Goal: Information Seeking & Learning: Learn about a topic

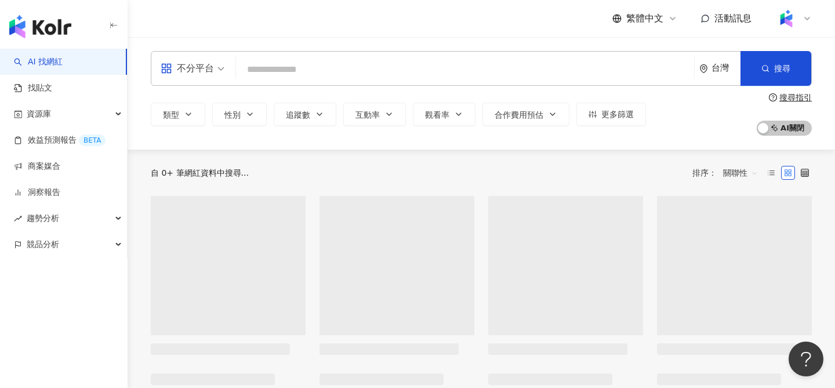
click at [300, 68] on input "search" at bounding box center [465, 70] width 449 height 22
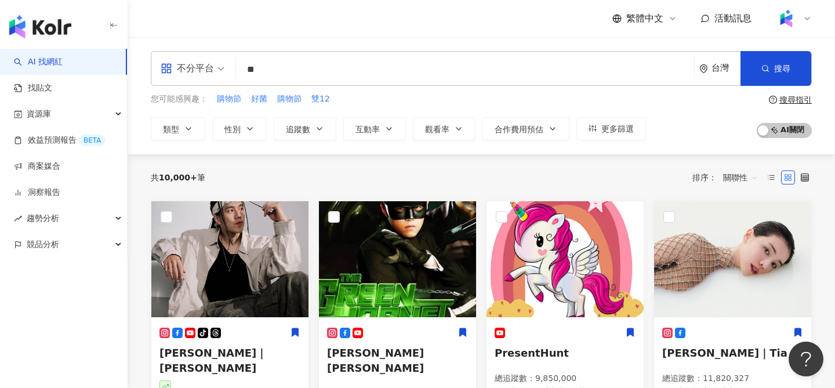
type input "**"
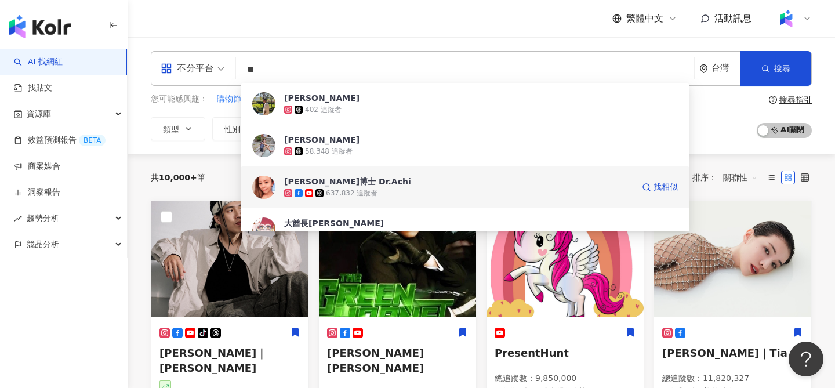
click at [384, 179] on span "阿淇博士 Dr.Achi" at bounding box center [458, 182] width 349 height 12
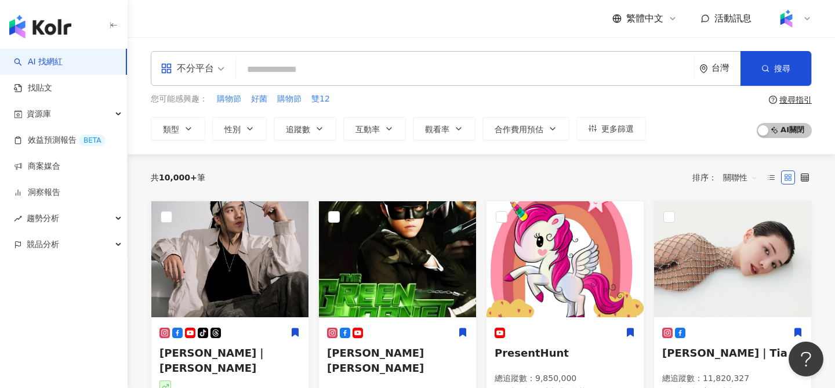
click at [204, 76] on div "不分平台" at bounding box center [187, 68] width 53 height 19
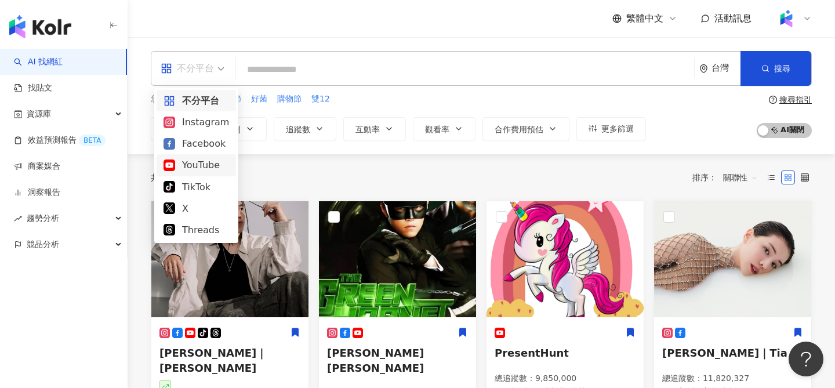
click at [190, 172] on div "YouTube" at bounding box center [197, 165] width 66 height 15
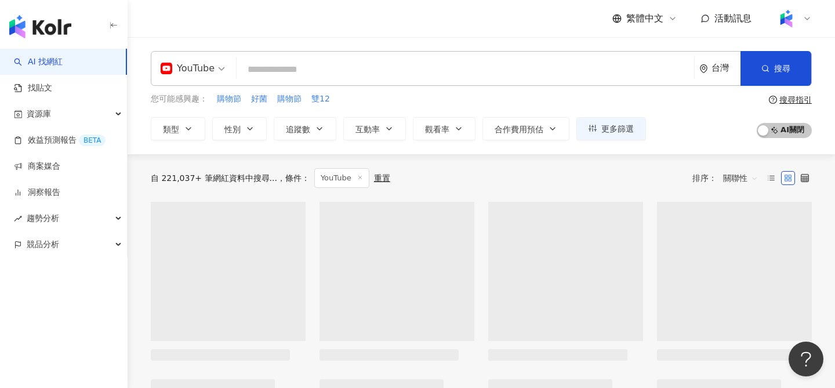
click at [334, 61] on input "search" at bounding box center [465, 70] width 448 height 22
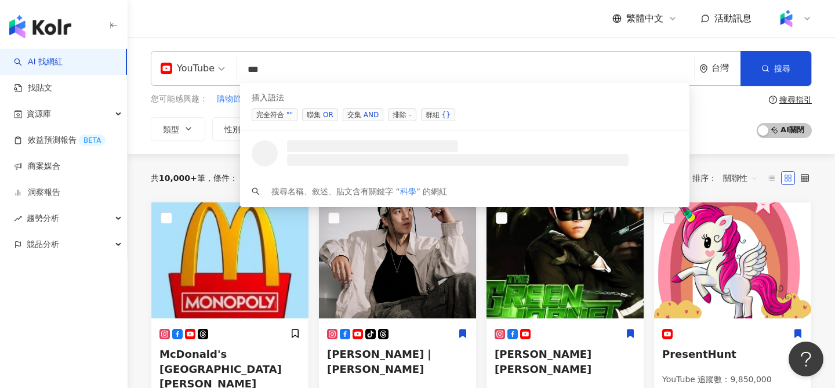
click at [358, 115] on span "交集 AND" at bounding box center [363, 114] width 41 height 13
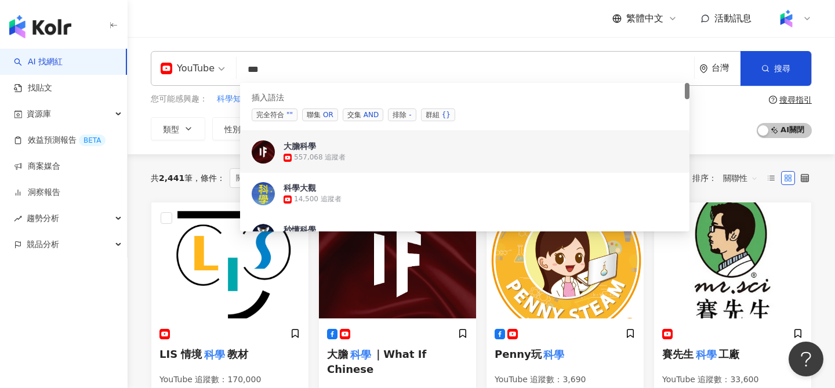
type input "**"
click at [221, 151] on div "YouTube ** 台灣 搜尋 searchOperator 62b51488-1af8-40c5-959f-09330d3c042b 1e4c01c4-8…" at bounding box center [482, 95] width 708 height 117
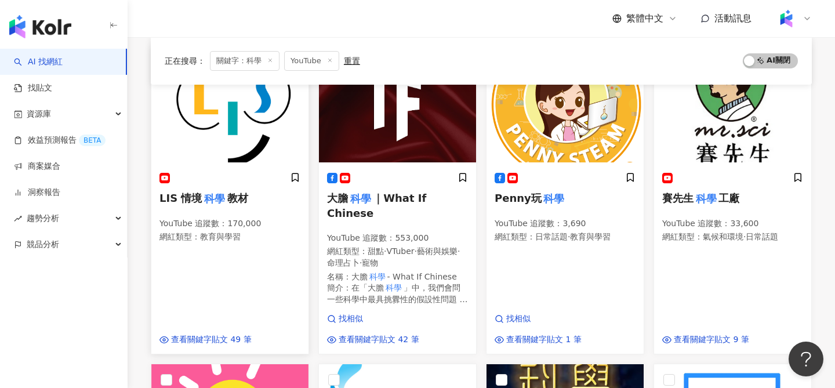
scroll to position [129, 0]
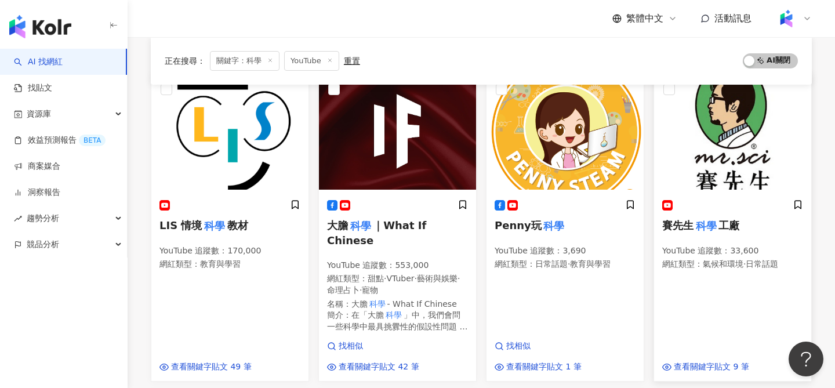
click at [733, 162] on img at bounding box center [732, 132] width 157 height 116
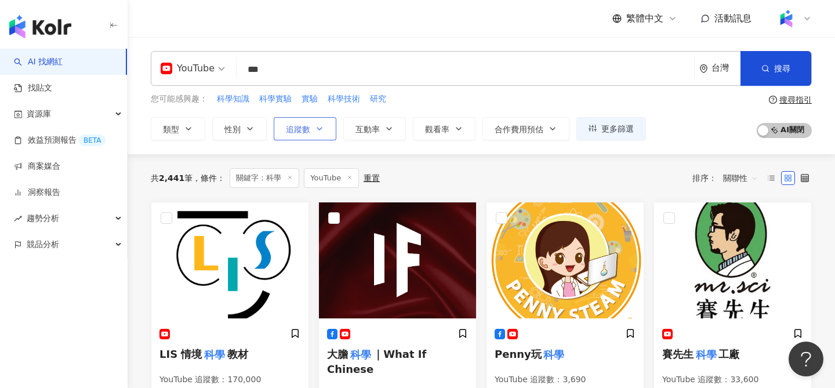
click at [312, 127] on button "追蹤數" at bounding box center [305, 128] width 63 height 23
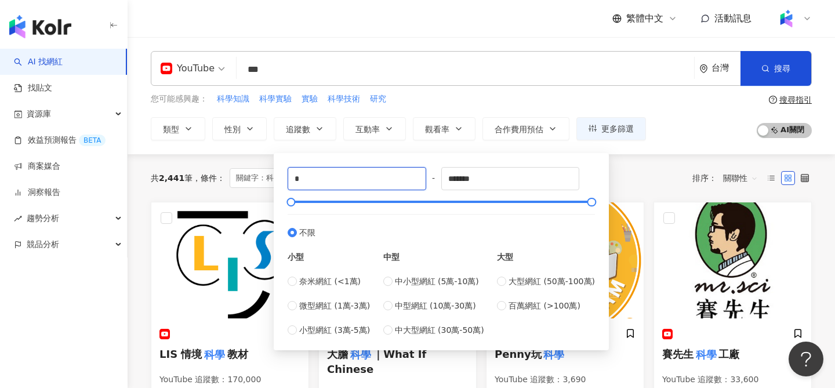
drag, startPoint x: 379, startPoint y: 171, endPoint x: 211, endPoint y: 169, distance: 168.2
type input "*"
type input "******"
click at [320, 65] on input "**" at bounding box center [465, 70] width 448 height 22
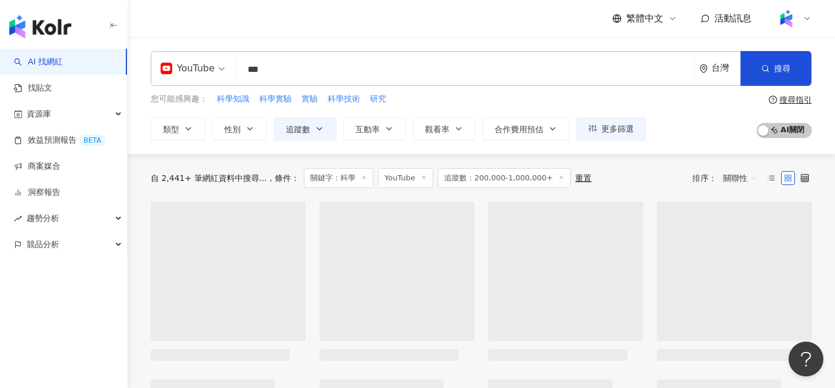
click at [179, 155] on div "自 2,441+ 筆網紅資料中搜尋... 條件 ： 關鍵字：科學 YouTube 追蹤數：200,000-1,000,000+ 重置 排序： 關聯性" at bounding box center [481, 178] width 661 height 48
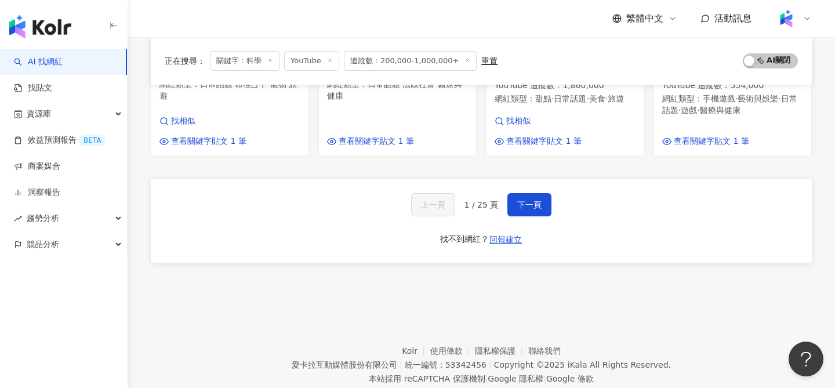
scroll to position [921, 0]
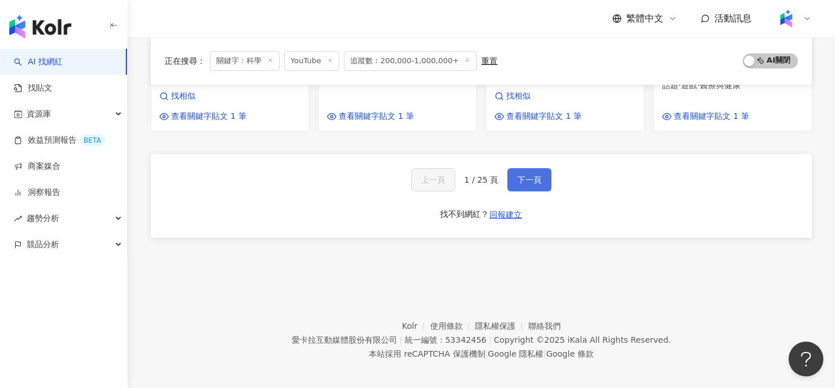
click at [528, 168] on button "下一頁" at bounding box center [530, 179] width 44 height 23
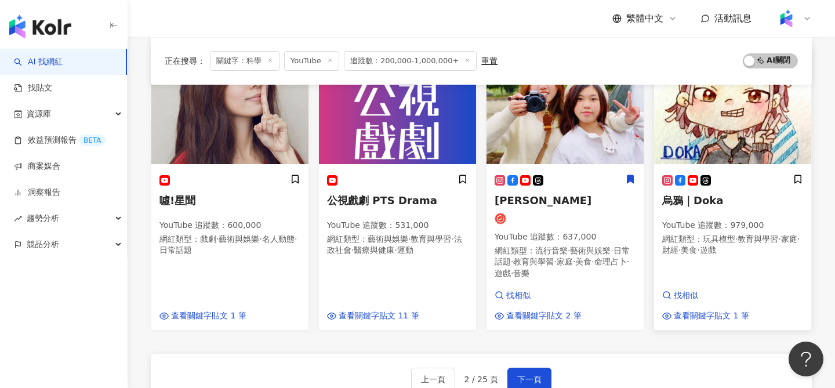
scroll to position [742, 0]
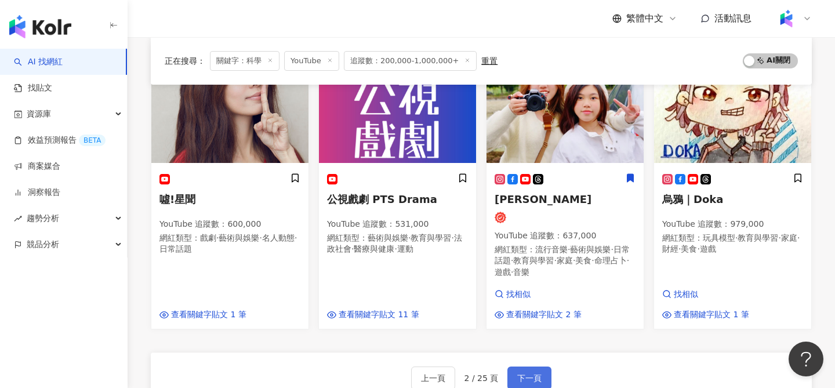
click at [540, 374] on span "下一頁" at bounding box center [529, 378] width 24 height 9
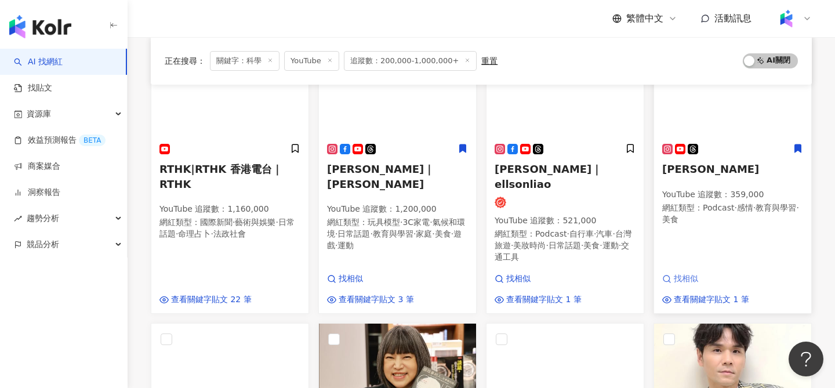
scroll to position [480, 0]
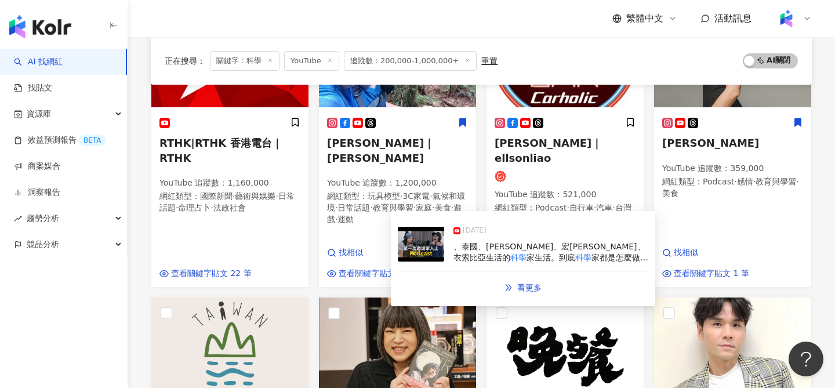
click at [414, 253] on img at bounding box center [421, 244] width 46 height 35
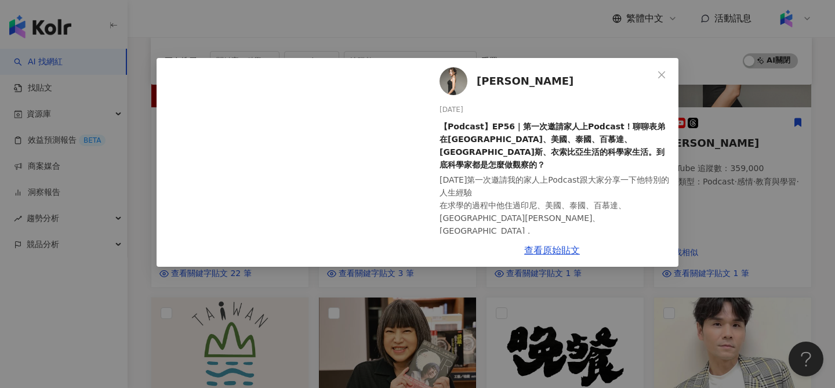
click at [744, 138] on div "Peggy Chen 2025/2/20 【Podcast】EP56｜第一次邀請家人上Podcast！聊聊表弟在印尼、美國、泰國、百慕達、宏都拉斯、衣索比亞生…" at bounding box center [417, 194] width 835 height 388
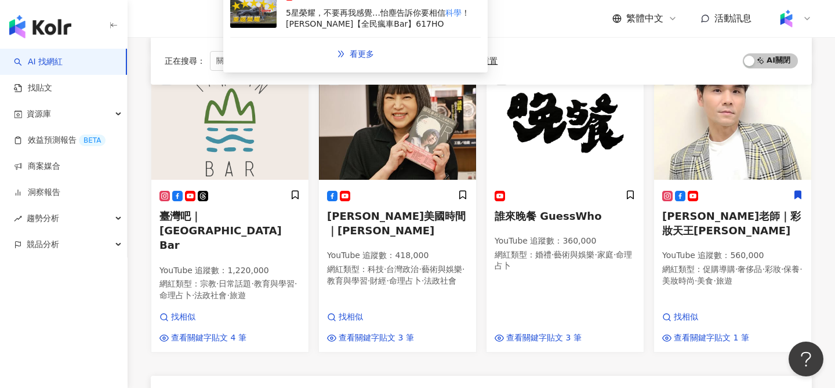
scroll to position [910, 0]
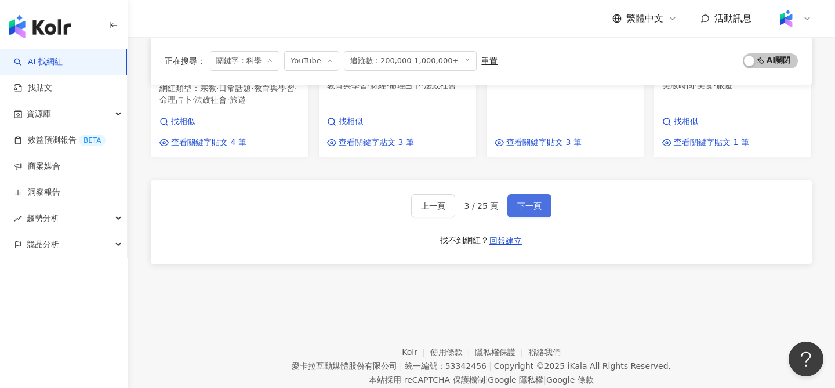
click at [550, 194] on button "下一頁" at bounding box center [530, 205] width 44 height 23
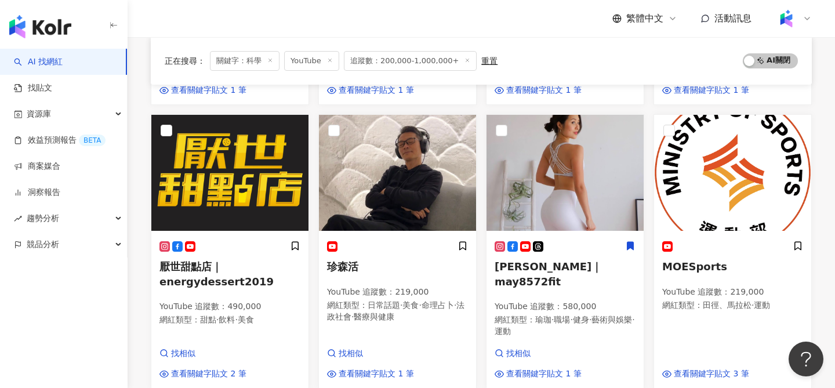
scroll to position [945, 0]
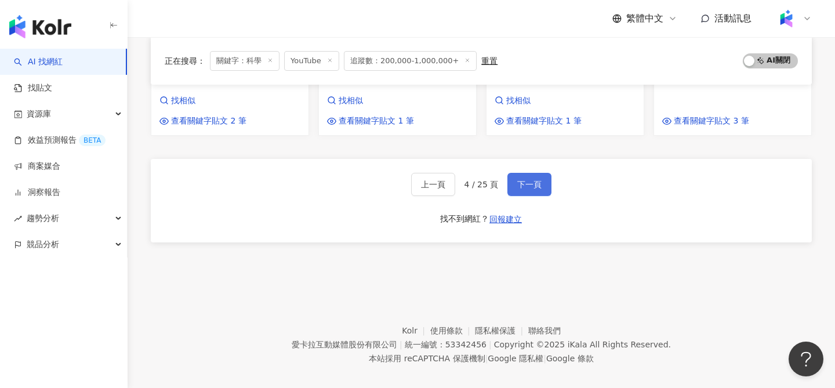
click at [533, 180] on span "下一頁" at bounding box center [529, 184] width 24 height 9
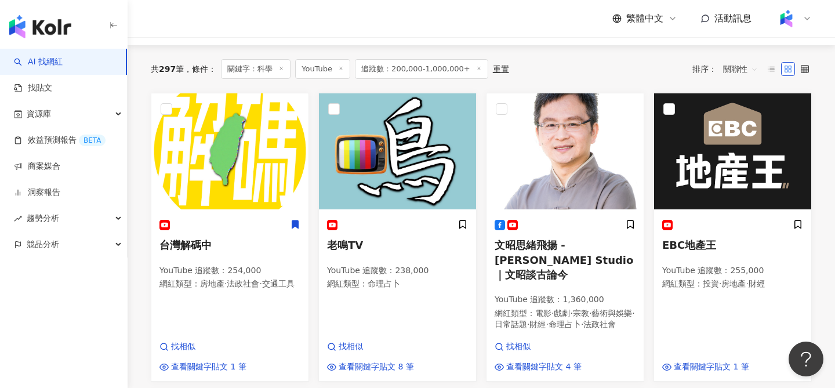
scroll to position [0, 0]
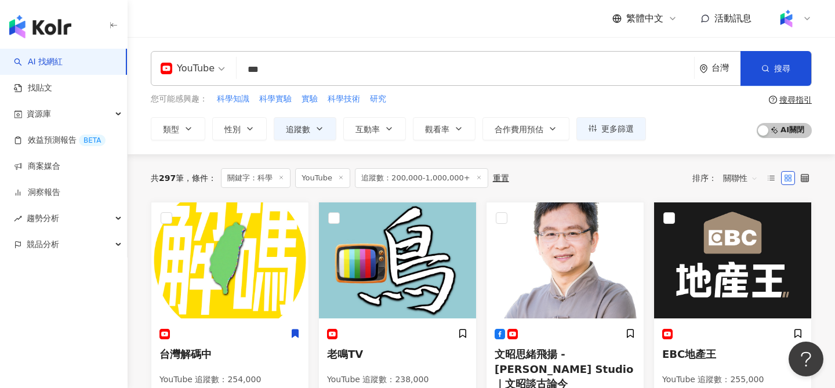
click at [738, 182] on span "關聯性" at bounding box center [740, 178] width 35 height 19
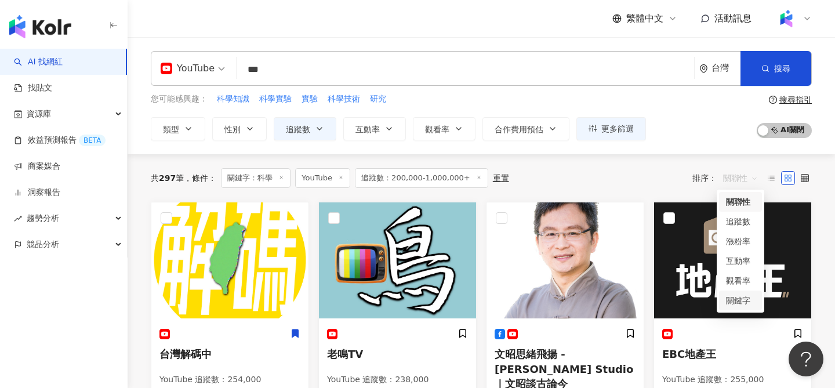
click at [731, 302] on div "關鍵字" at bounding box center [740, 300] width 29 height 13
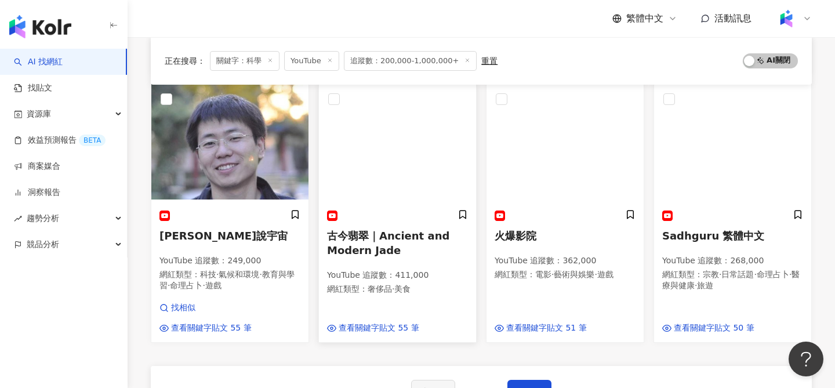
scroll to position [702, 0]
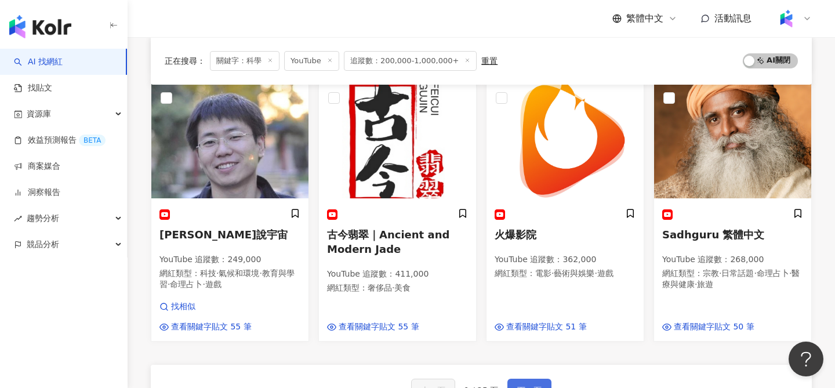
click at [531, 386] on span "下一頁" at bounding box center [529, 390] width 24 height 9
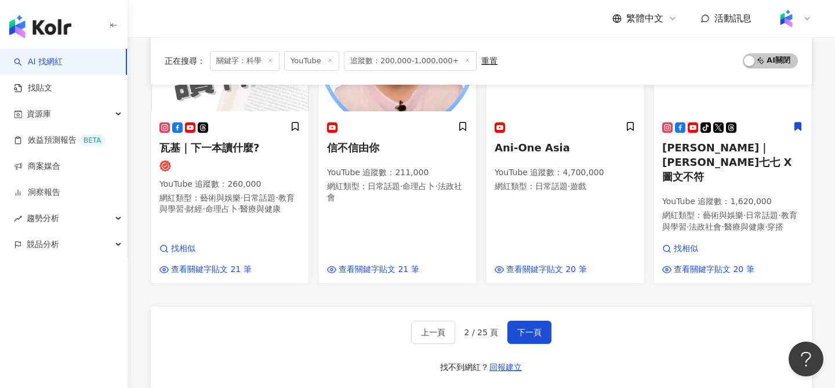
scroll to position [811, 0]
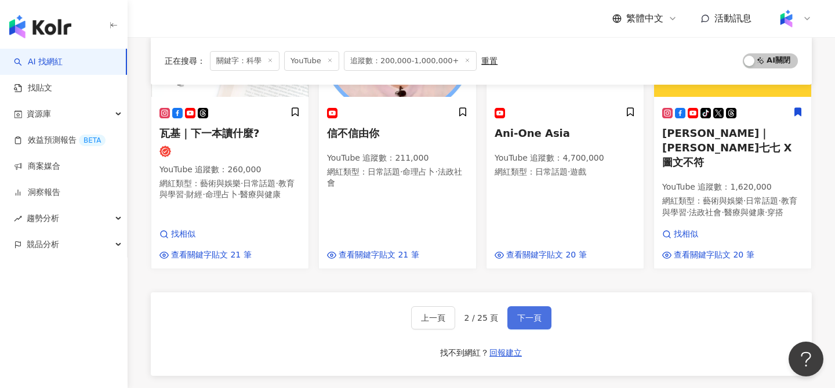
click at [531, 313] on span "下一頁" at bounding box center [529, 317] width 24 height 9
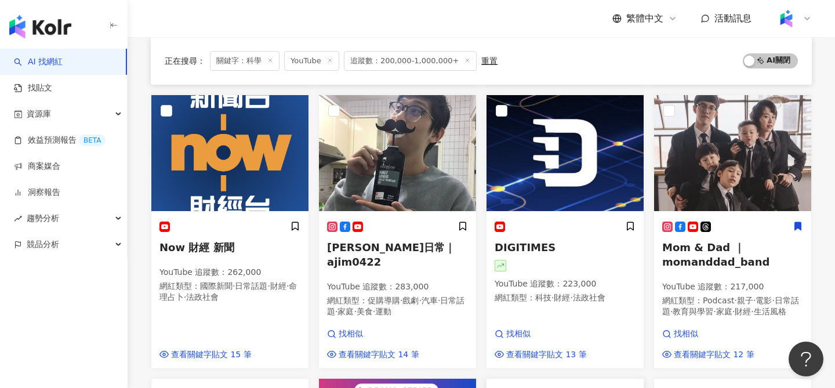
scroll to position [419, 0]
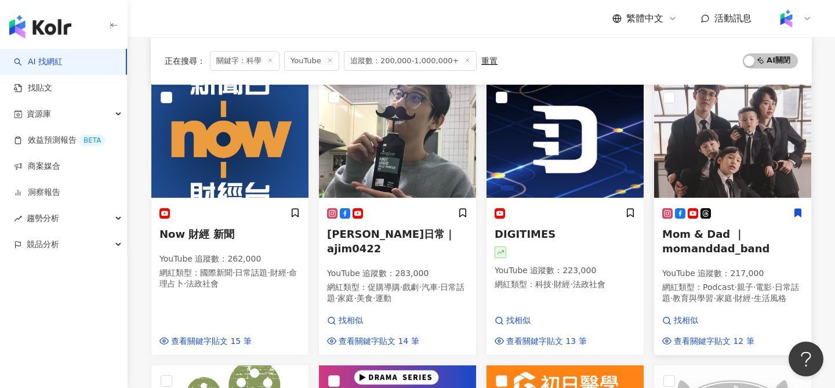
click at [694, 248] on span "Mom & Dad ｜momanddad_band" at bounding box center [715, 241] width 107 height 27
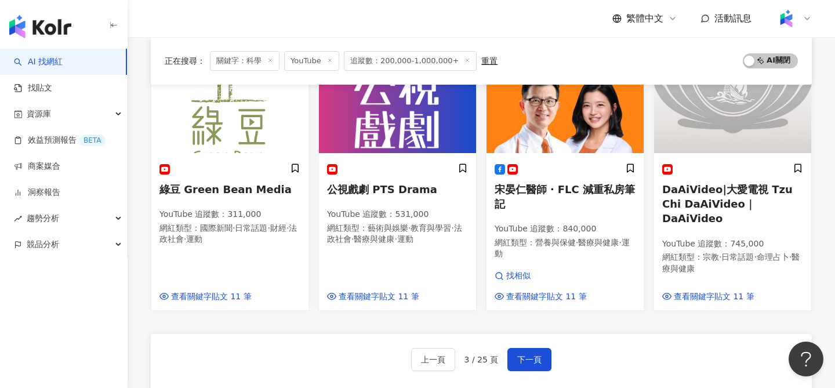
scroll to position [858, 0]
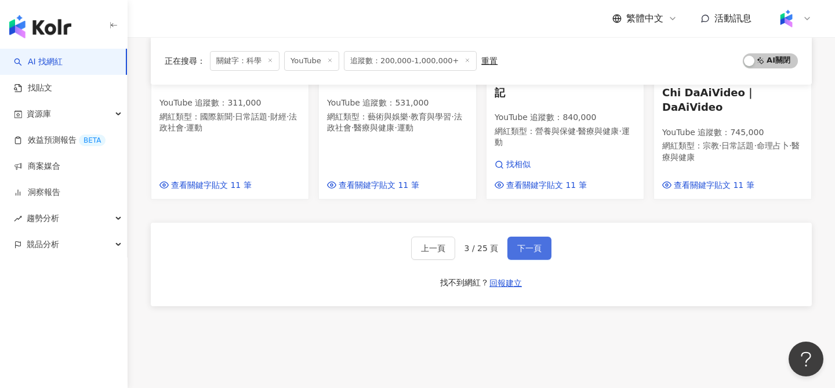
click at [532, 253] on span "下一頁" at bounding box center [529, 248] width 24 height 9
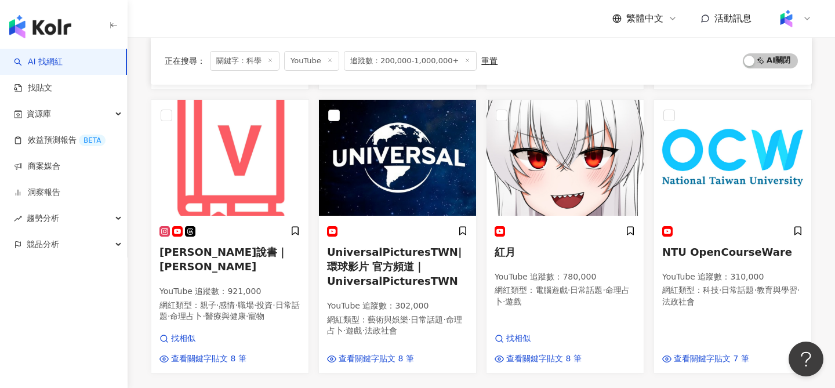
scroll to position [673, 0]
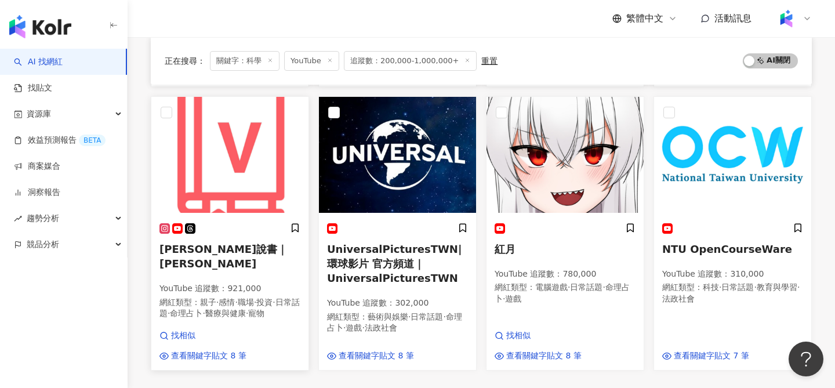
click at [222, 187] on img at bounding box center [229, 155] width 157 height 116
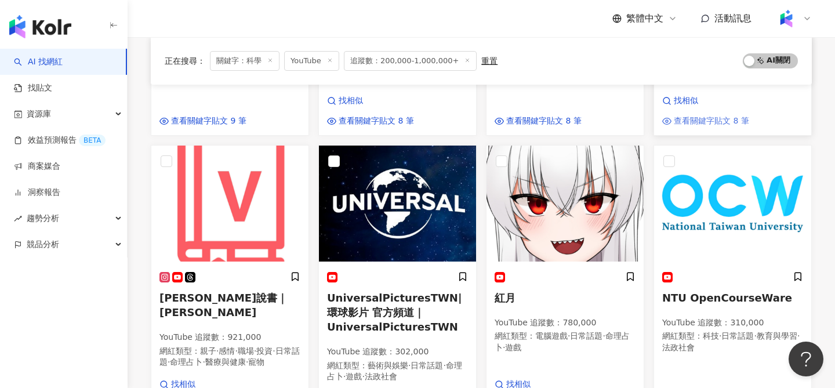
scroll to position [784, 0]
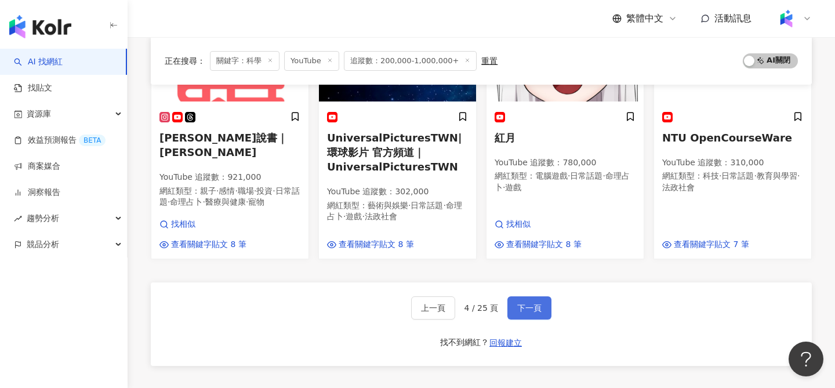
click at [531, 303] on span "下一頁" at bounding box center [529, 307] width 24 height 9
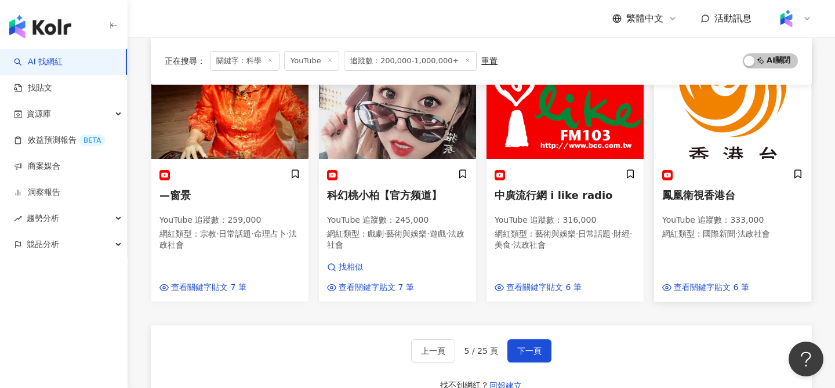
scroll to position [777, 0]
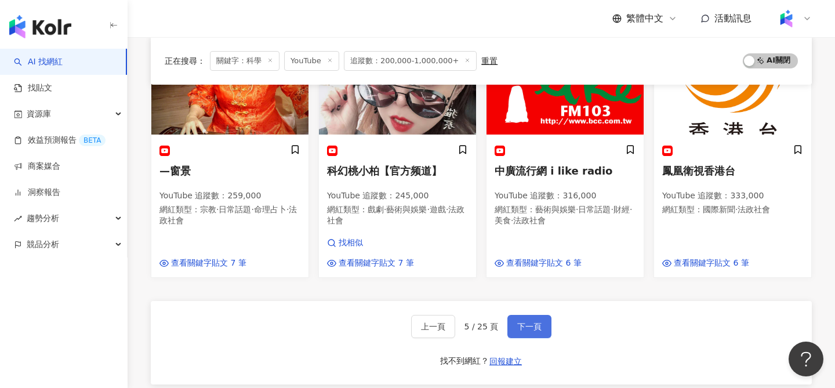
click at [539, 322] on span "下一頁" at bounding box center [529, 326] width 24 height 9
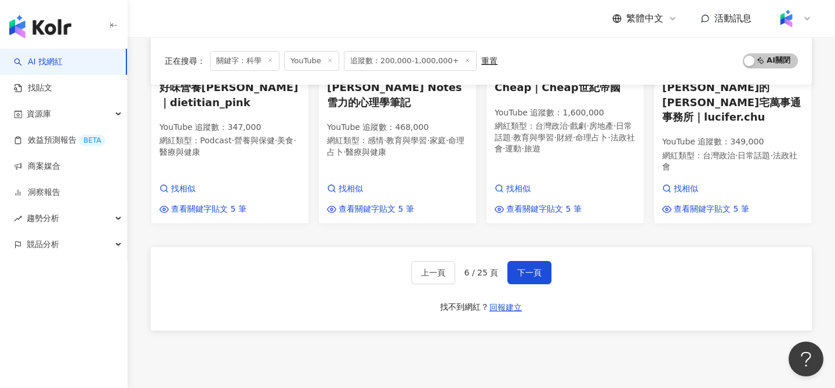
scroll to position [904, 0]
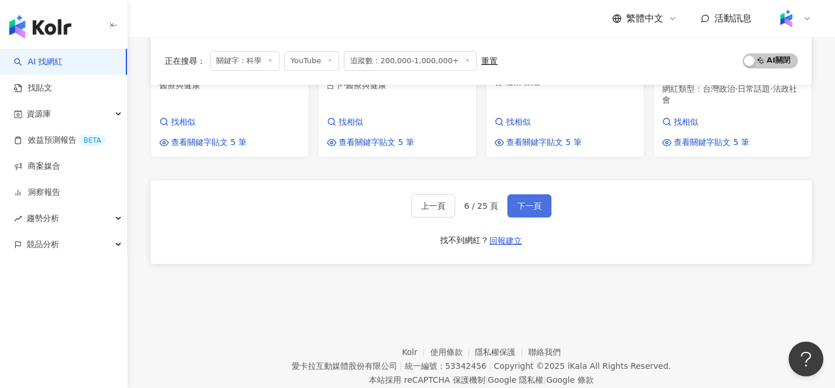
click at [534, 194] on button "下一頁" at bounding box center [530, 205] width 44 height 23
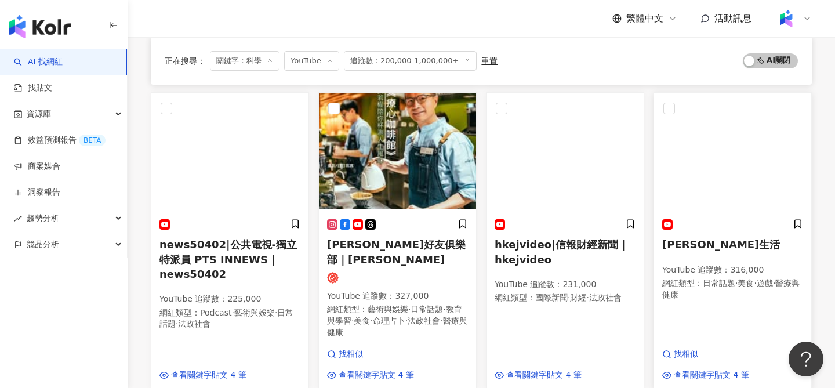
scroll to position [714, 0]
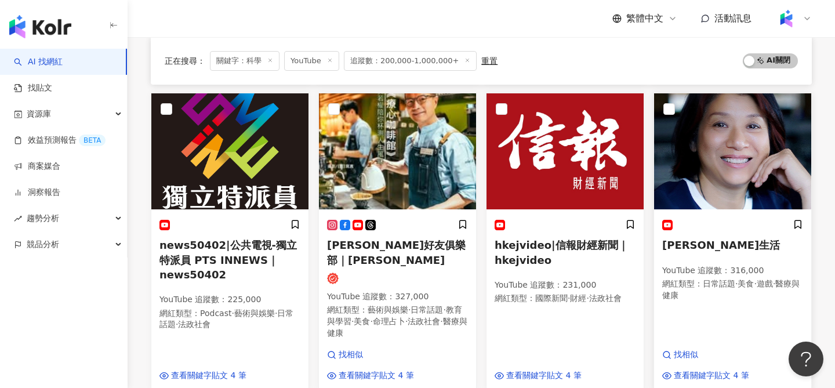
click at [728, 187] on img at bounding box center [732, 151] width 157 height 116
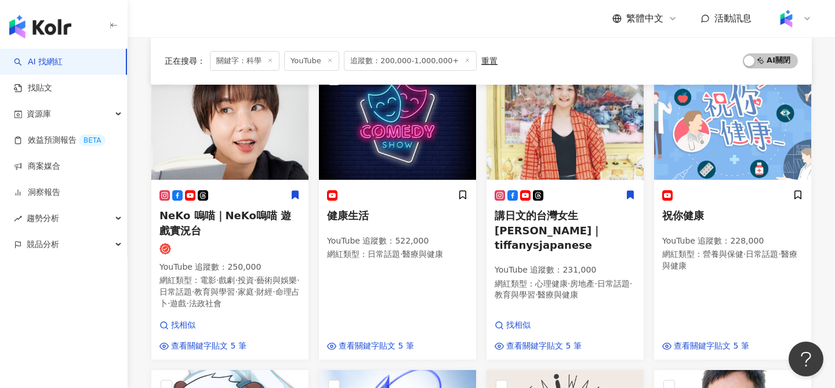
scroll to position [117, 0]
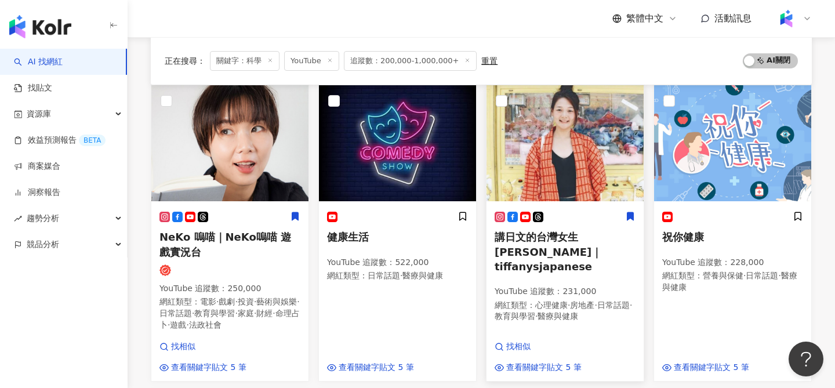
click at [548, 154] on img at bounding box center [565, 143] width 157 height 116
click at [281, 151] on img at bounding box center [229, 143] width 157 height 116
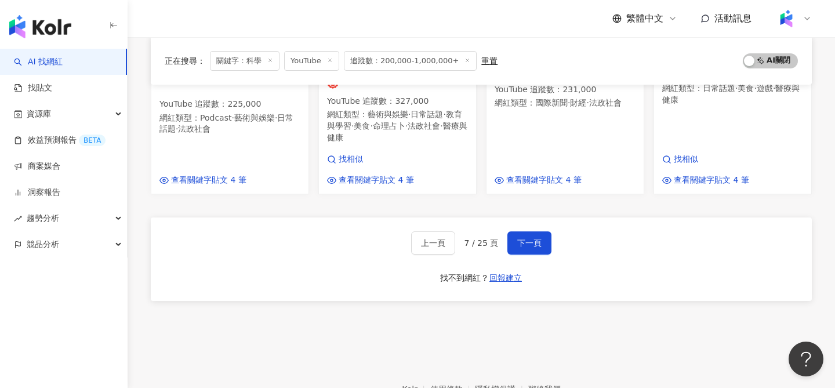
scroll to position [962, 0]
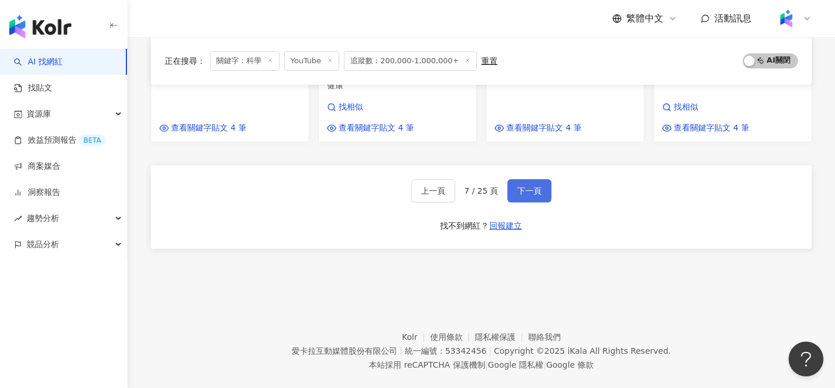
click at [538, 179] on button "下一頁" at bounding box center [530, 190] width 44 height 23
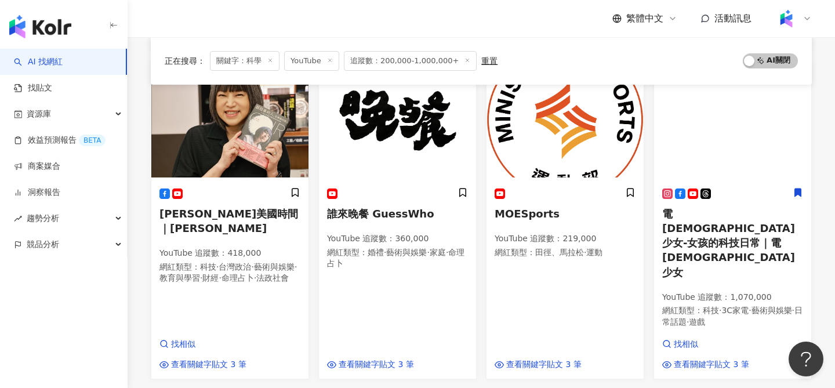
scroll to position [732, 0]
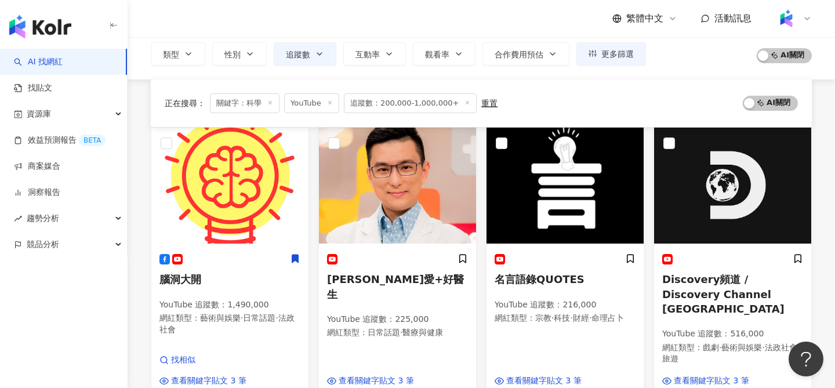
scroll to position [60, 0]
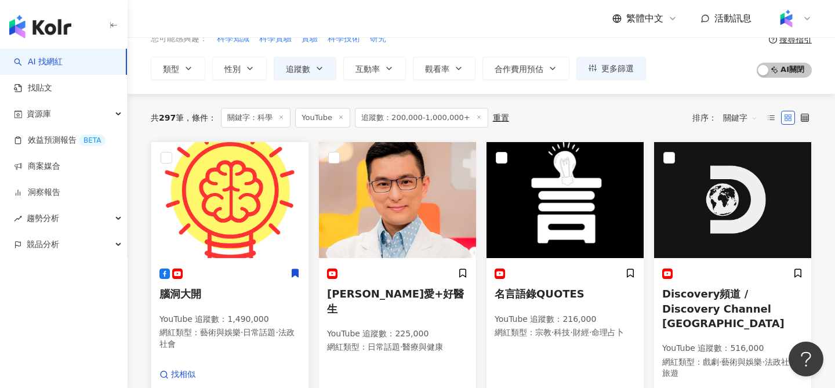
click at [244, 205] on img at bounding box center [229, 200] width 157 height 116
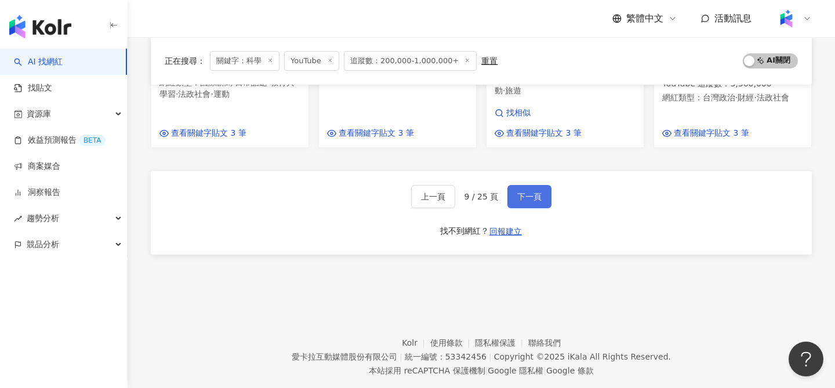
click at [527, 185] on button "下一頁" at bounding box center [530, 196] width 44 height 23
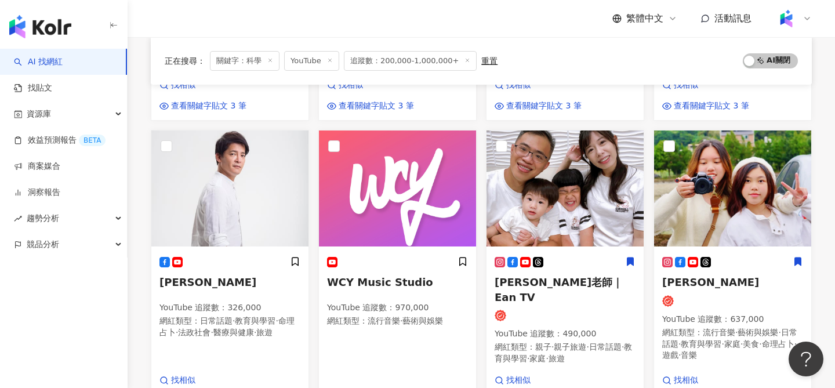
scroll to position [609, 0]
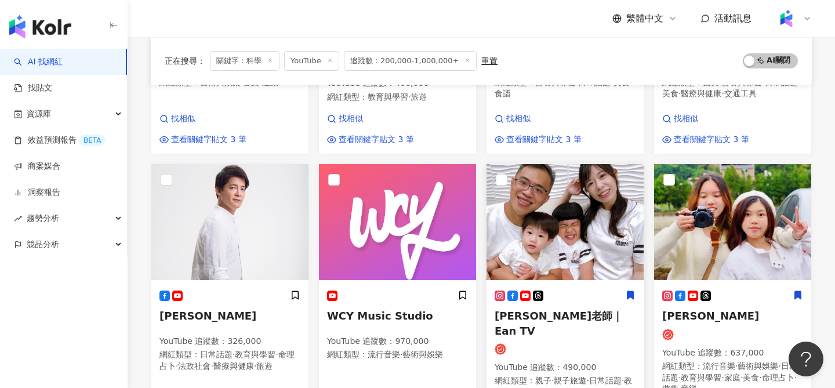
click at [583, 195] on img at bounding box center [565, 222] width 157 height 116
click at [744, 234] on img at bounding box center [732, 222] width 157 height 116
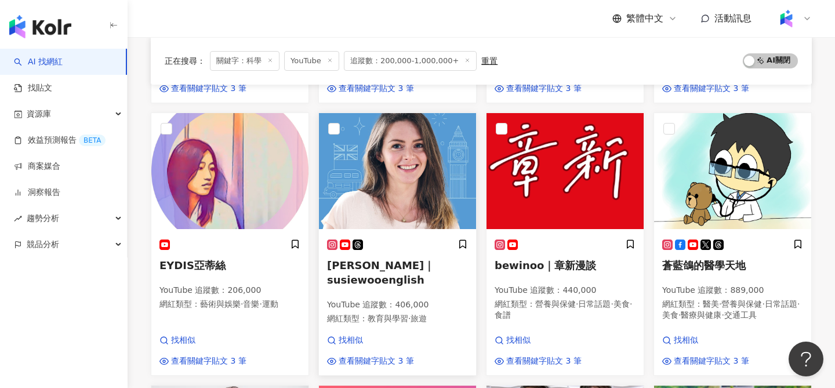
scroll to position [393, 0]
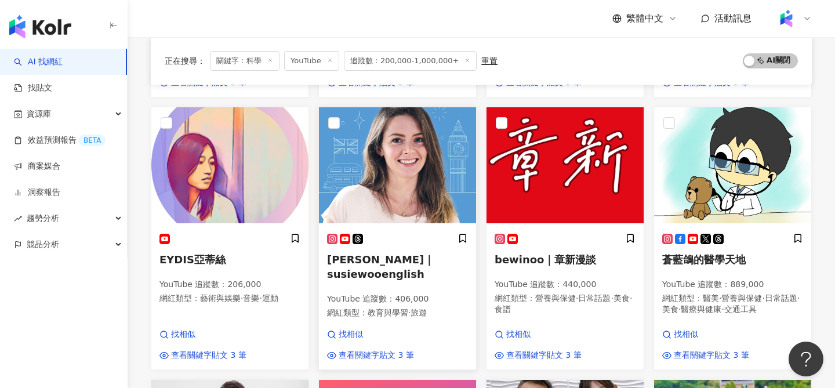
click at [421, 169] on img at bounding box center [397, 165] width 157 height 116
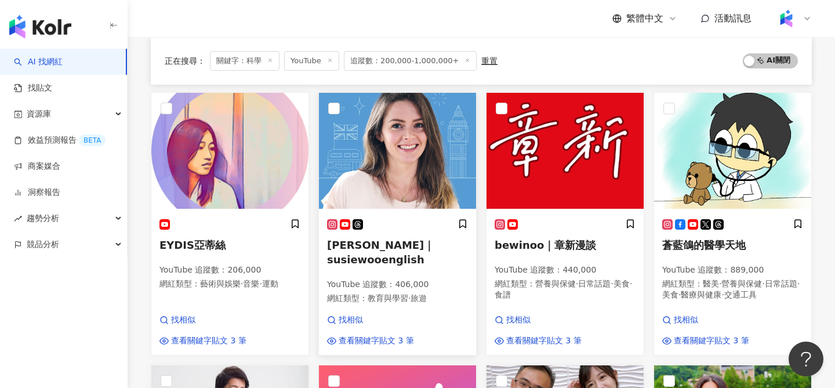
scroll to position [341, 0]
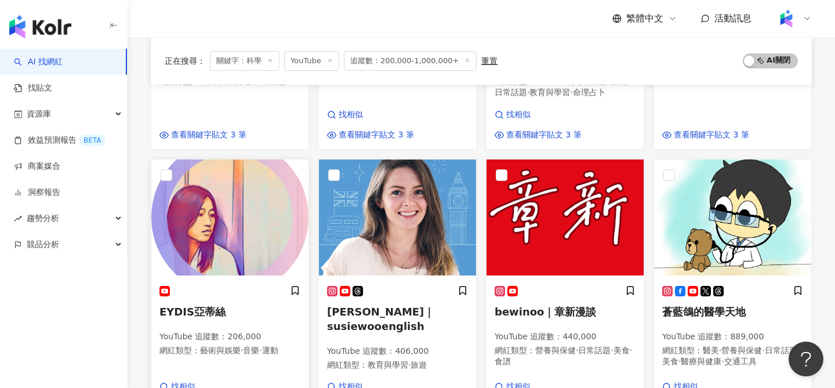
click at [254, 215] on img at bounding box center [229, 218] width 157 height 116
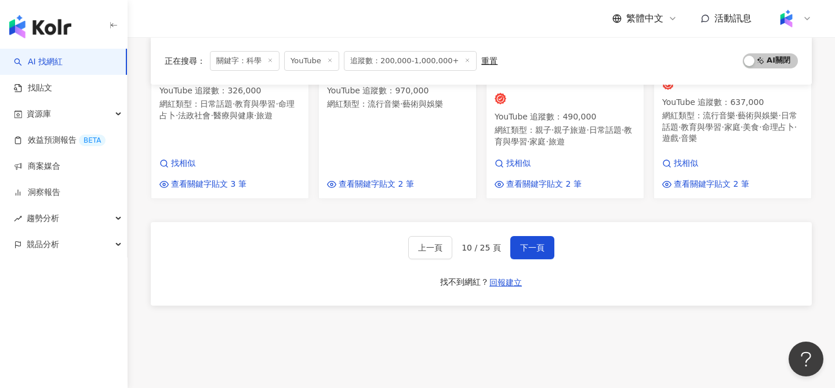
scroll to position [916, 0]
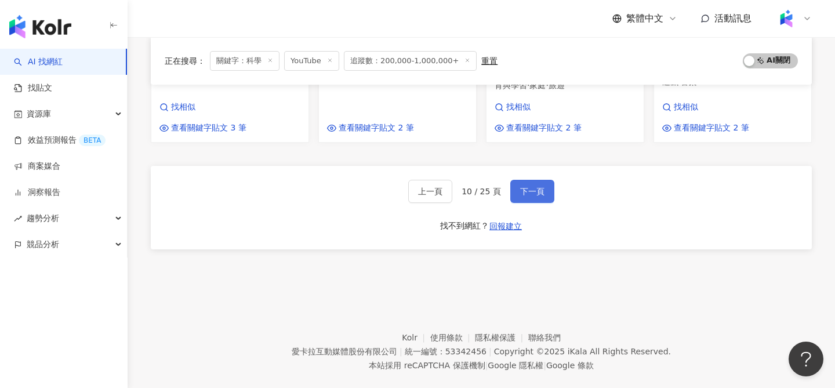
click at [534, 180] on button "下一頁" at bounding box center [532, 191] width 44 height 23
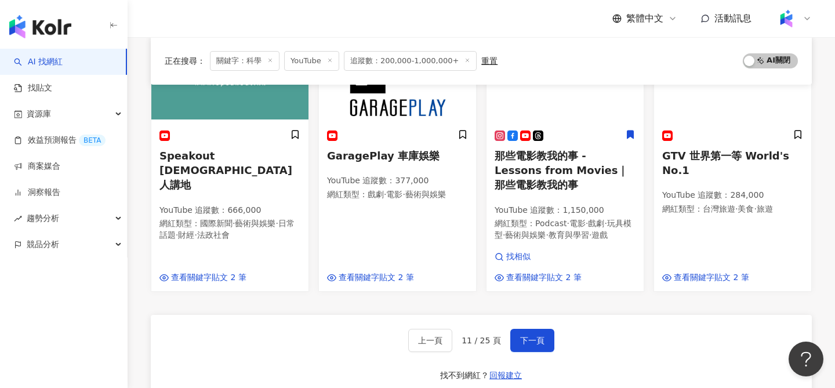
scroll to position [748, 0]
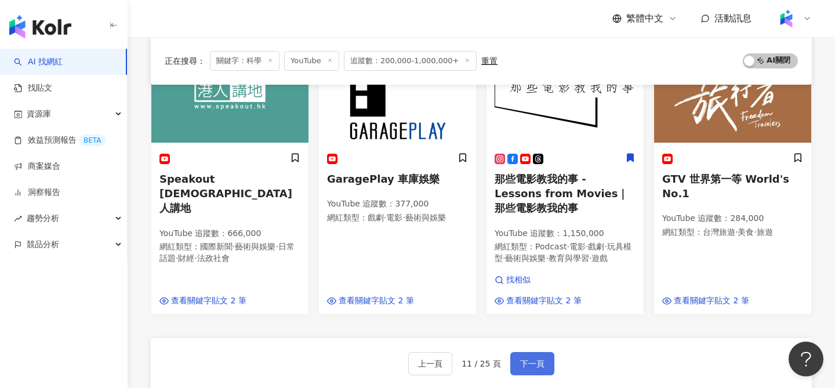
click at [533, 359] on span "下一頁" at bounding box center [532, 363] width 24 height 9
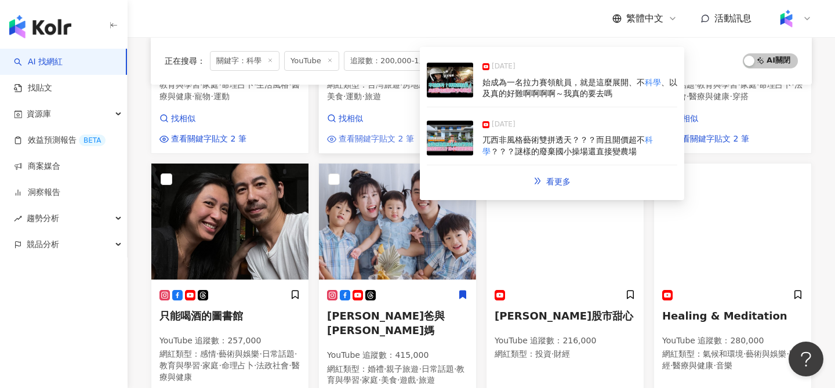
scroll to position [936, 0]
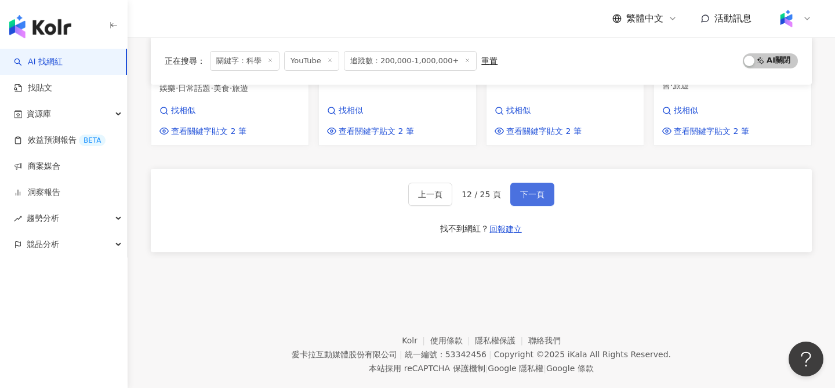
click at [524, 190] on span "下一頁" at bounding box center [532, 194] width 24 height 9
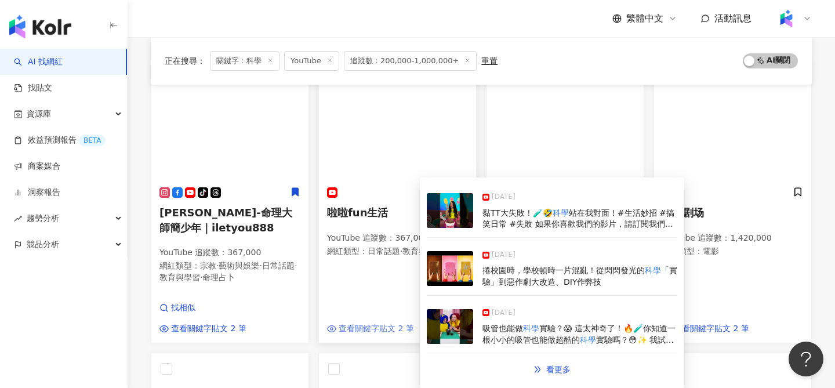
scroll to position [145, 0]
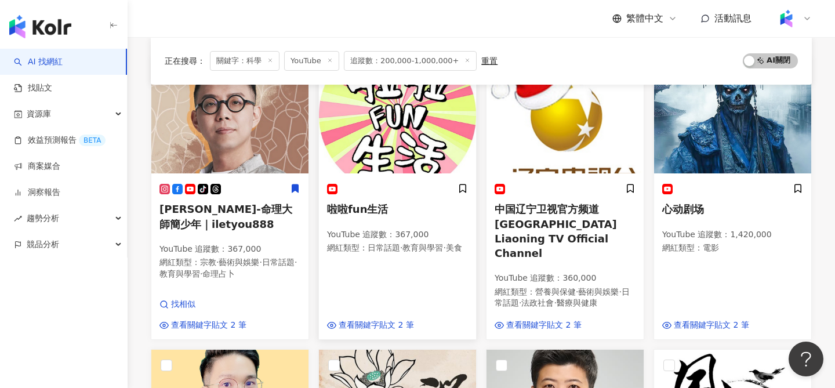
click at [393, 131] on img at bounding box center [397, 115] width 157 height 116
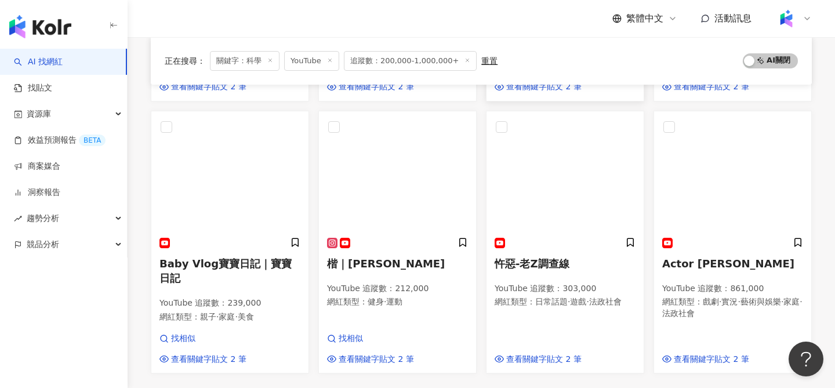
scroll to position [673, 0]
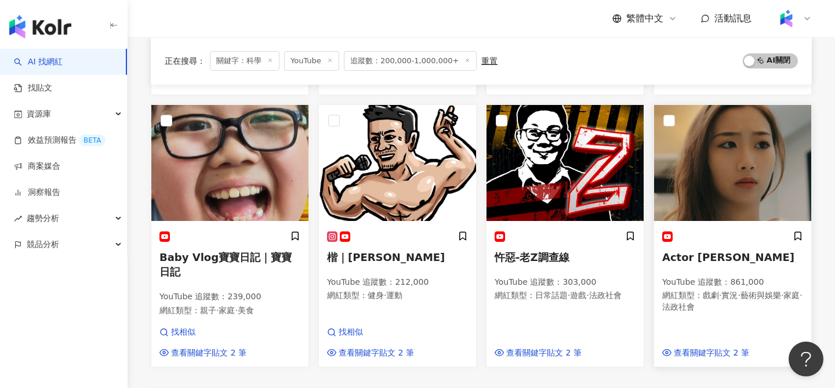
click at [755, 172] on img at bounding box center [732, 163] width 157 height 116
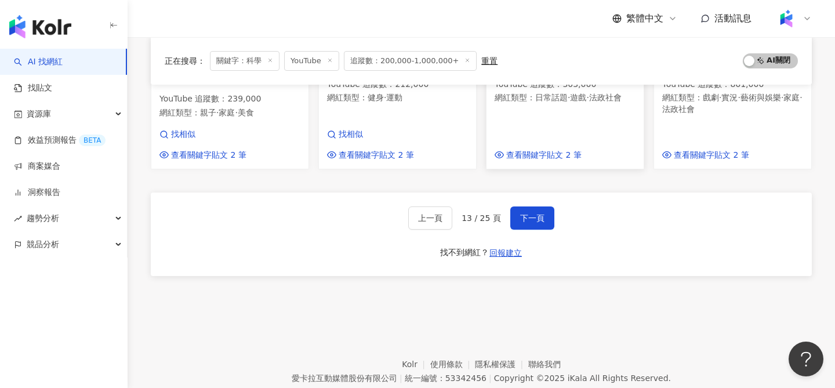
scroll to position [908, 0]
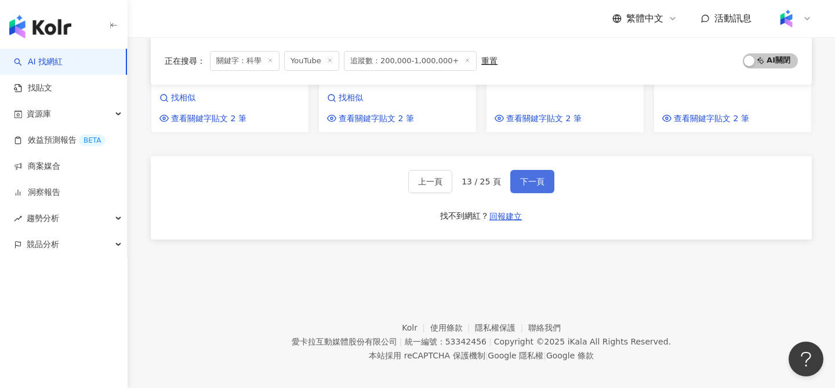
click at [524, 177] on span "下一頁" at bounding box center [532, 181] width 24 height 9
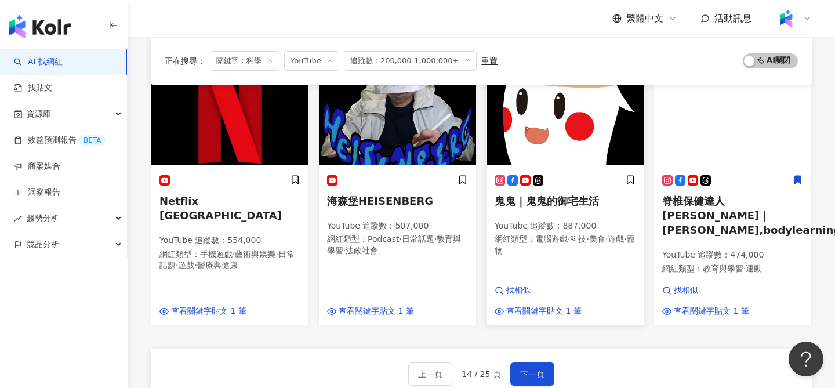
scroll to position [635, 0]
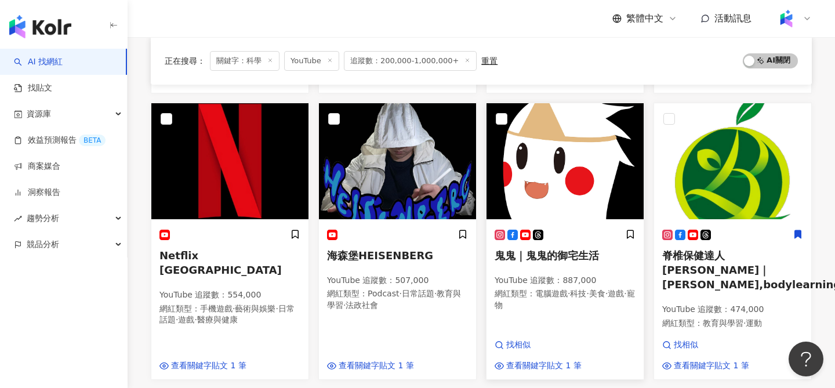
click at [573, 175] on img at bounding box center [565, 161] width 157 height 116
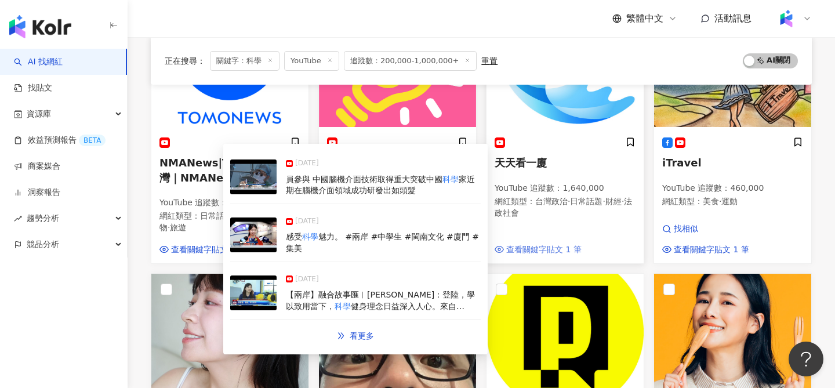
scroll to position [193, 0]
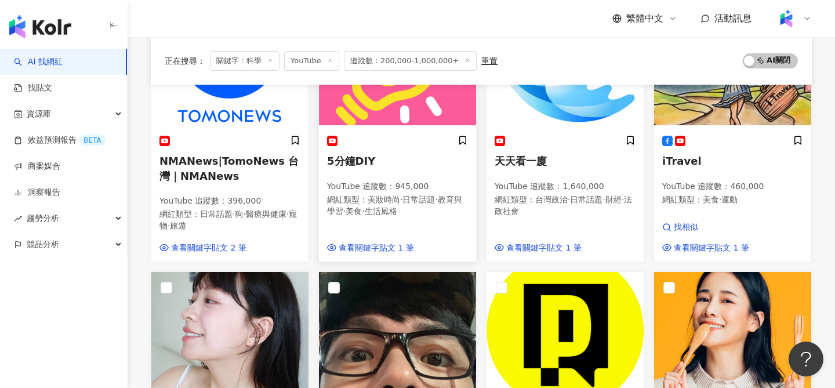
click at [414, 125] on div at bounding box center [397, 68] width 157 height 118
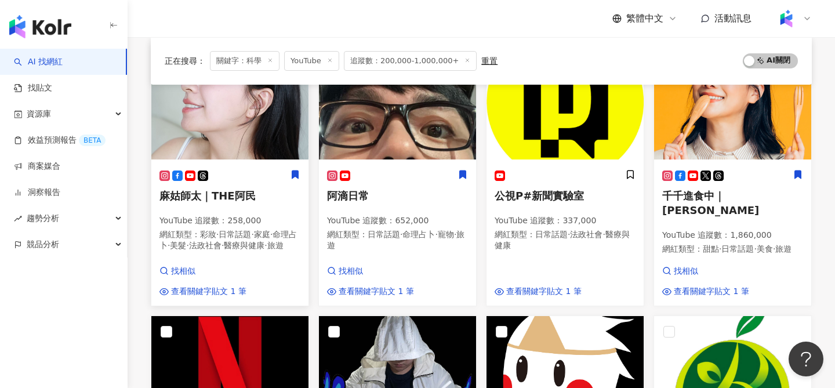
scroll to position [425, 0]
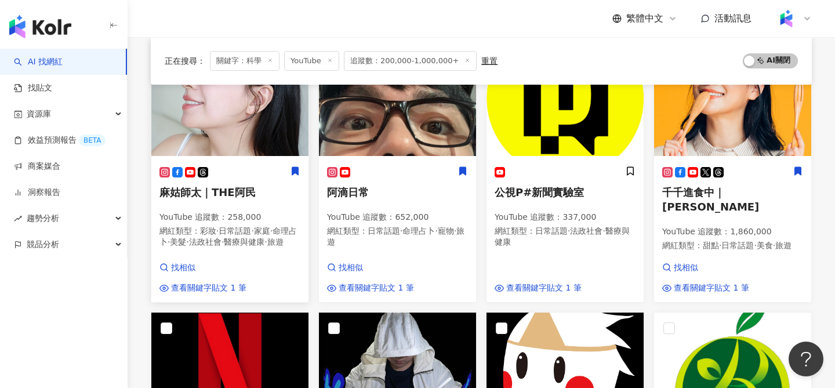
click at [240, 125] on img at bounding box center [229, 98] width 157 height 116
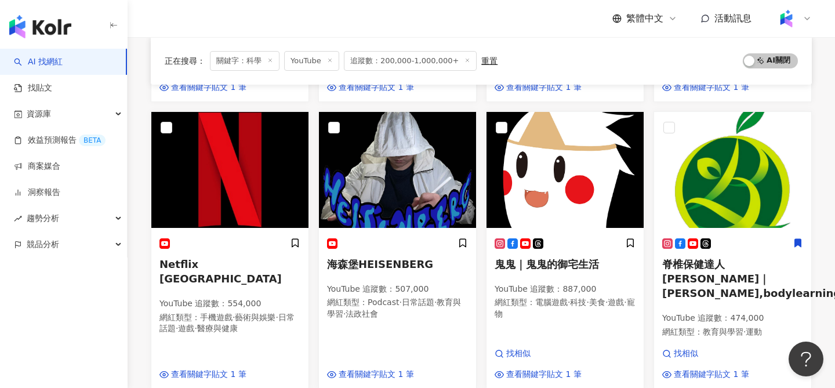
scroll to position [884, 0]
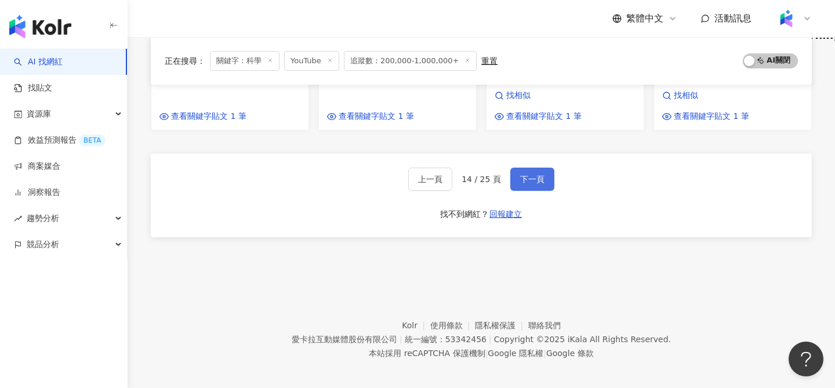
click at [532, 168] on button "下一頁" at bounding box center [532, 179] width 44 height 23
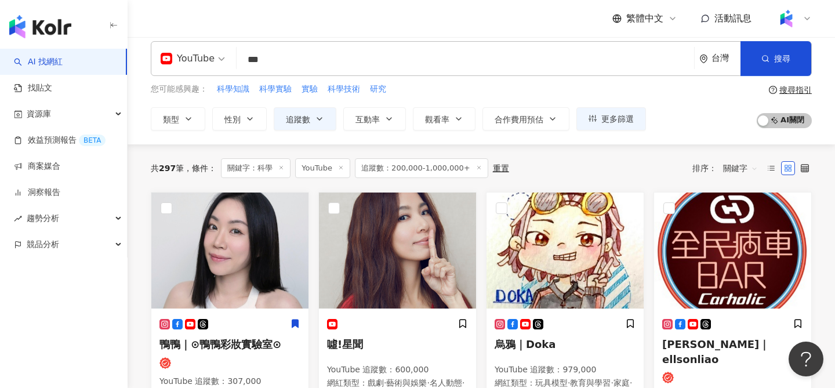
scroll to position [0, 0]
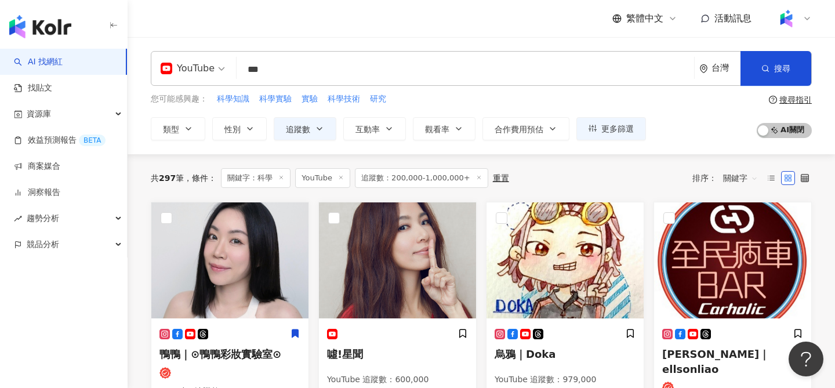
click at [344, 68] on input "**" at bounding box center [465, 70] width 448 height 22
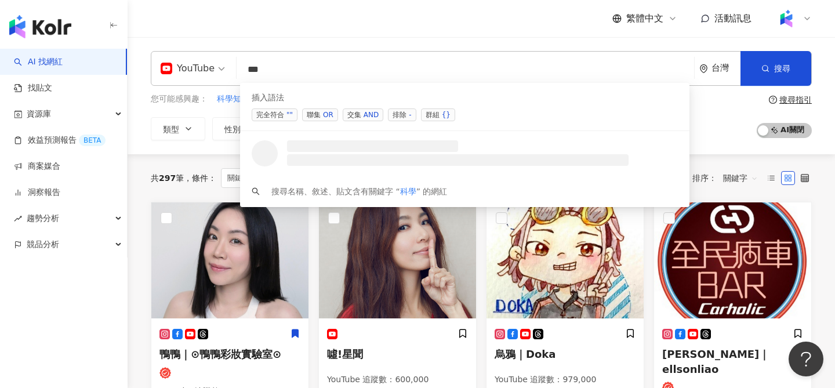
click at [347, 117] on span "交集 AND" at bounding box center [363, 114] width 41 height 13
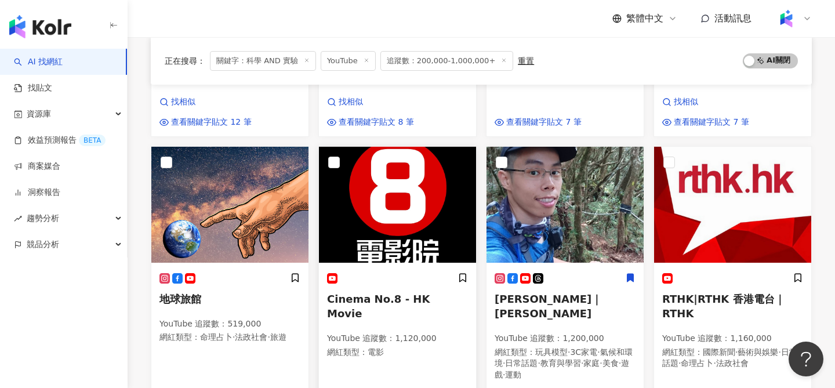
scroll to position [704, 0]
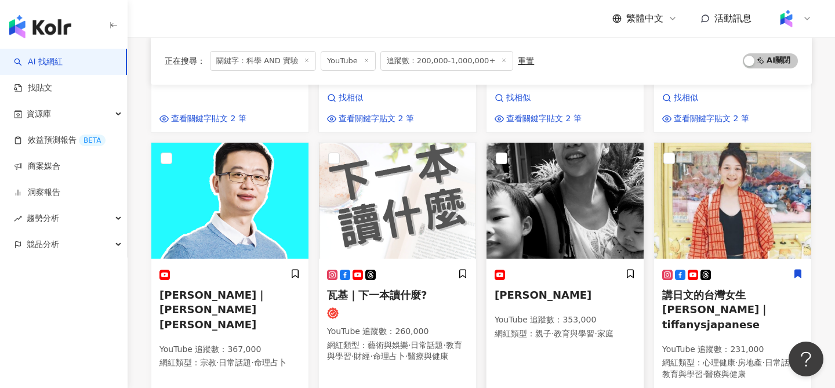
scroll to position [666, 0]
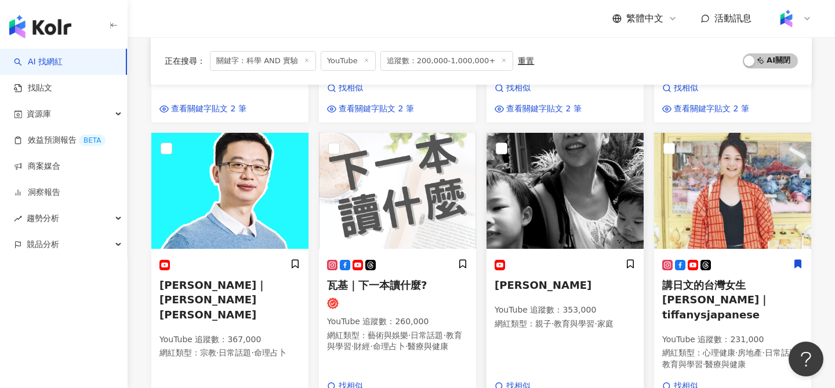
click at [548, 133] on img at bounding box center [565, 191] width 157 height 116
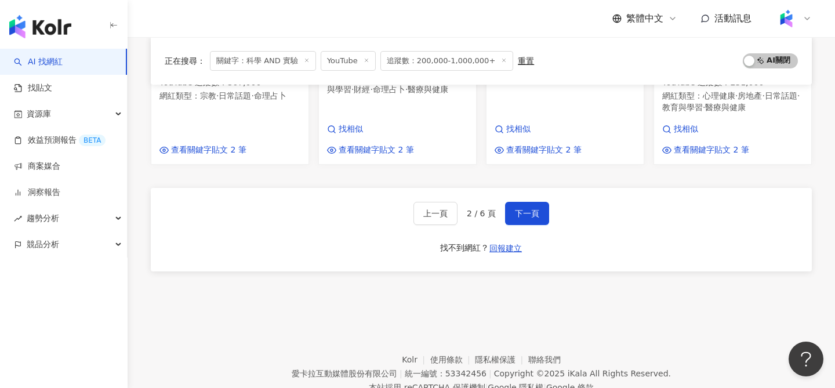
scroll to position [928, 0]
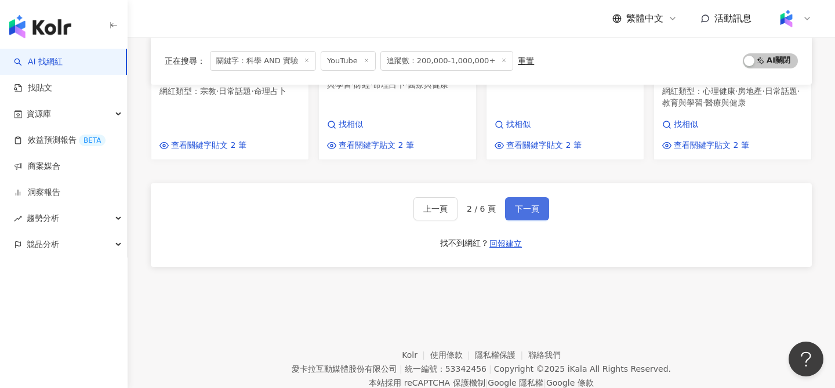
click at [516, 197] on button "下一頁" at bounding box center [527, 208] width 44 height 23
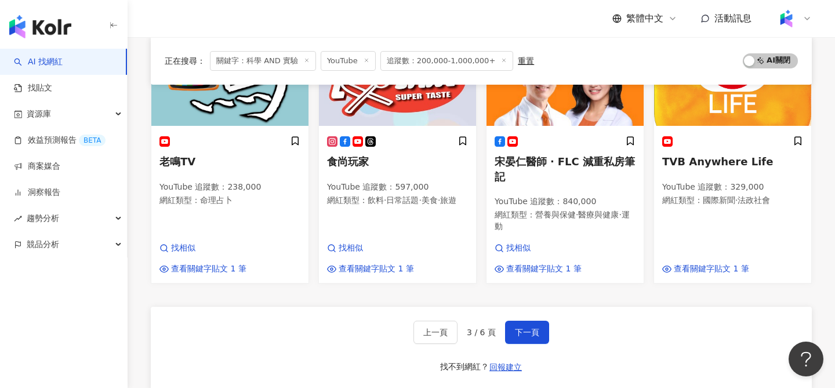
scroll to position [782, 0]
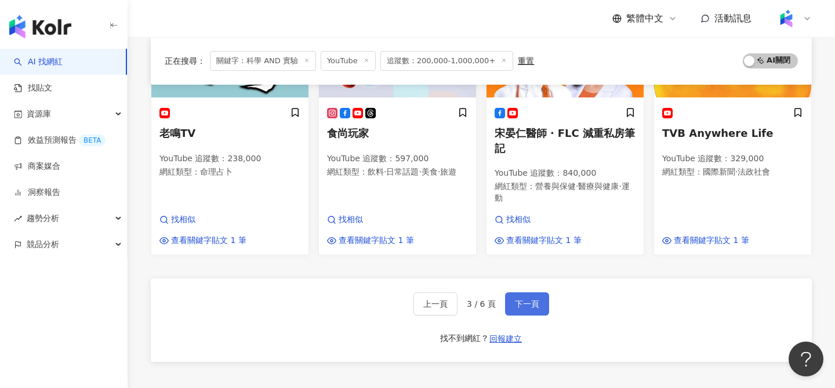
click at [532, 302] on button "下一頁" at bounding box center [527, 303] width 44 height 23
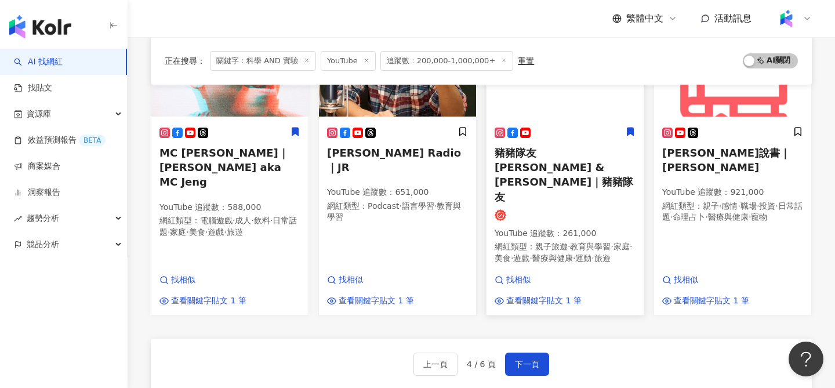
scroll to position [854, 0]
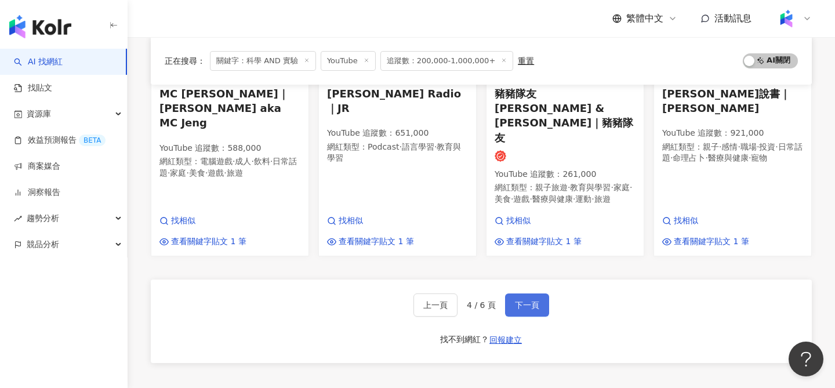
click at [535, 300] on span "下一頁" at bounding box center [527, 304] width 24 height 9
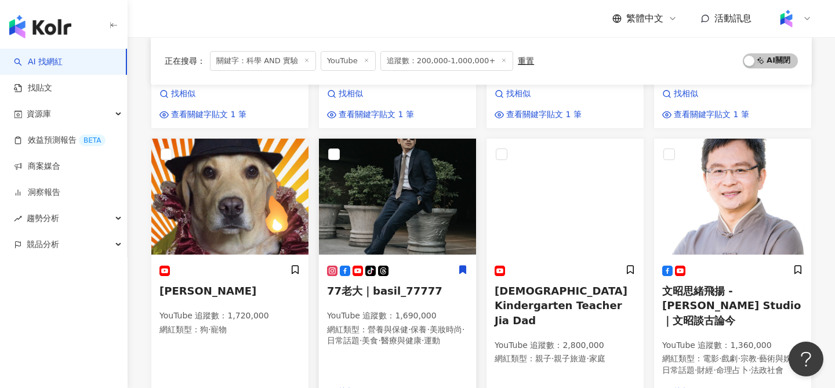
scroll to position [633, 0]
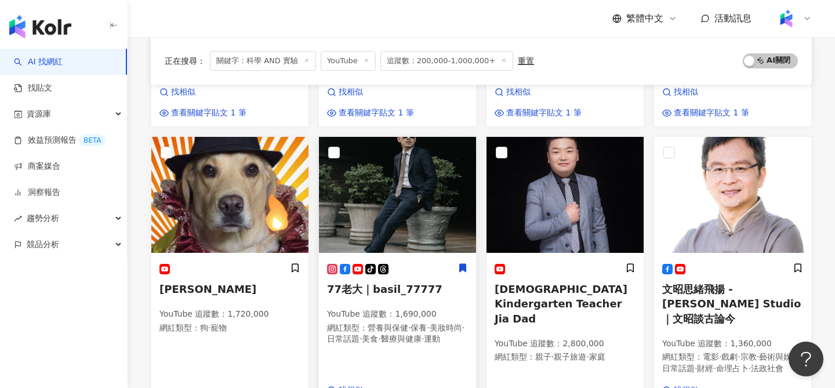
click at [405, 218] on img at bounding box center [397, 195] width 157 height 116
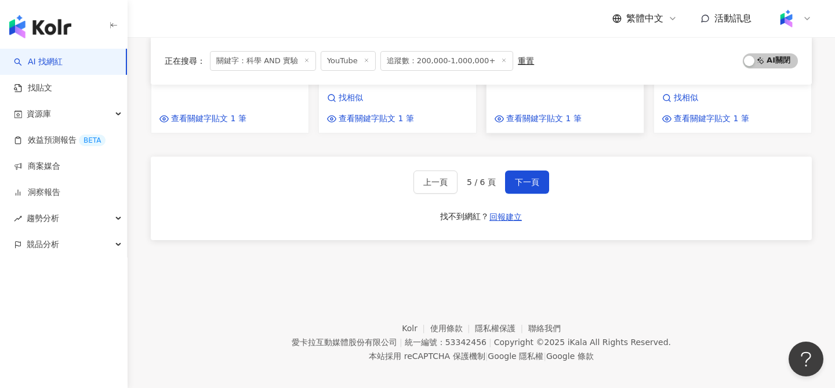
scroll to position [928, 0]
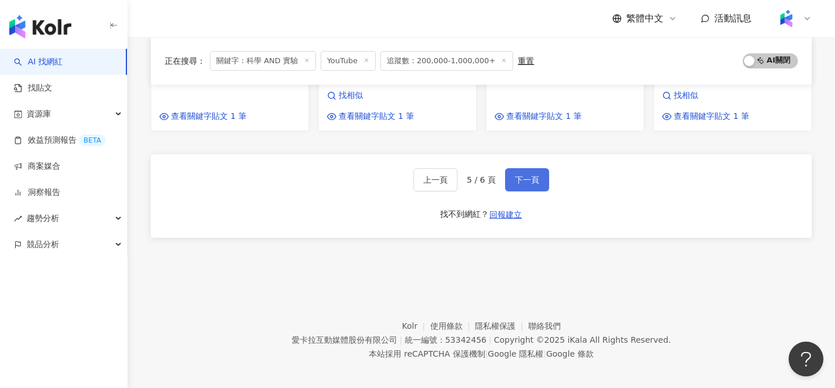
click at [527, 175] on span "下一頁" at bounding box center [527, 179] width 24 height 9
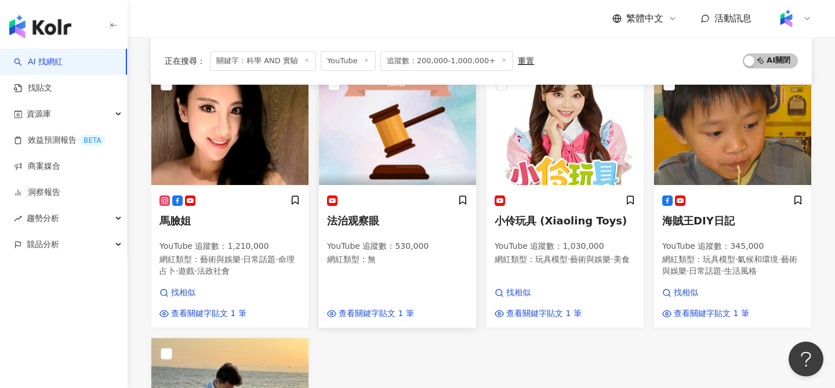
scroll to position [0, 0]
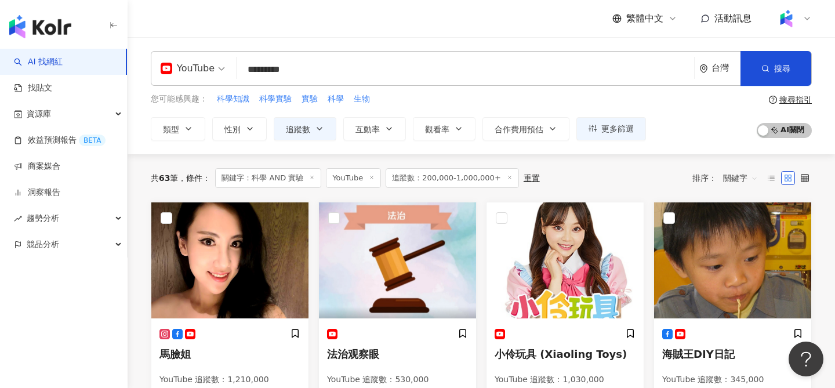
click at [302, 77] on input "*********" at bounding box center [465, 70] width 448 height 22
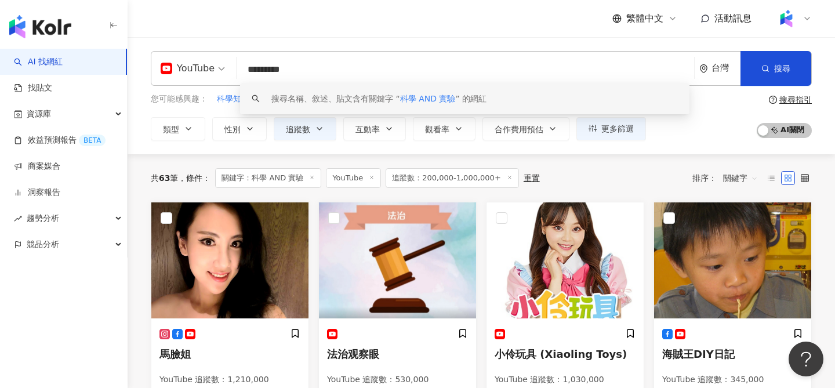
drag, startPoint x: 292, startPoint y: 69, endPoint x: 207, endPoint y: 68, distance: 84.7
click at [205, 68] on div "YouTube ********* 台灣 搜尋 keyword 搜尋名稱、敘述、貼文含有關鍵字 “ 科學 AND 實驗 ” 的網紅" at bounding box center [481, 68] width 661 height 35
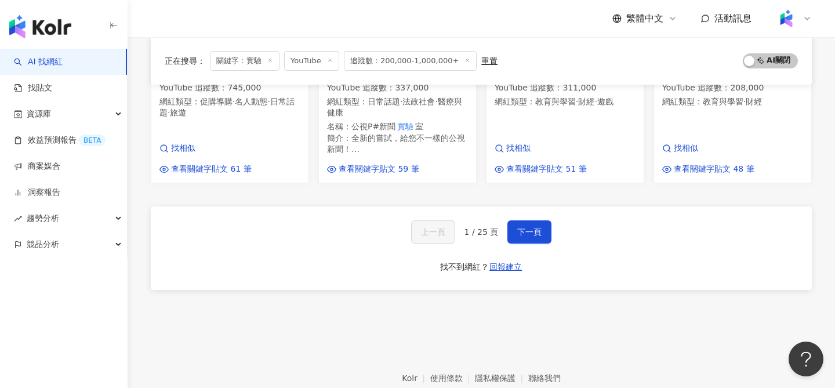
scroll to position [929, 0]
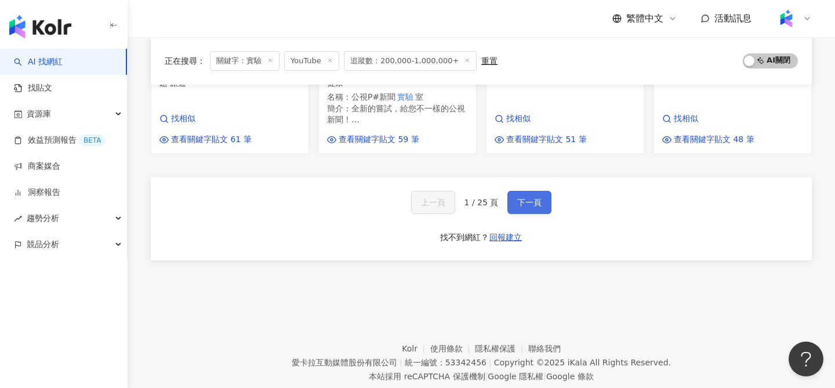
click at [530, 198] on span "下一頁" at bounding box center [529, 202] width 24 height 9
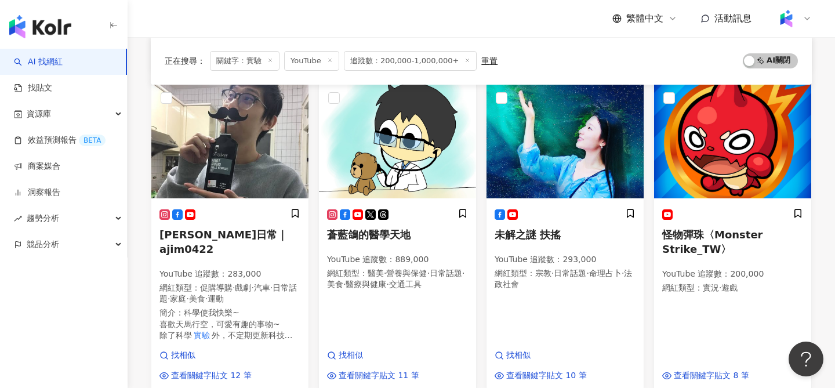
scroll to position [744, 0]
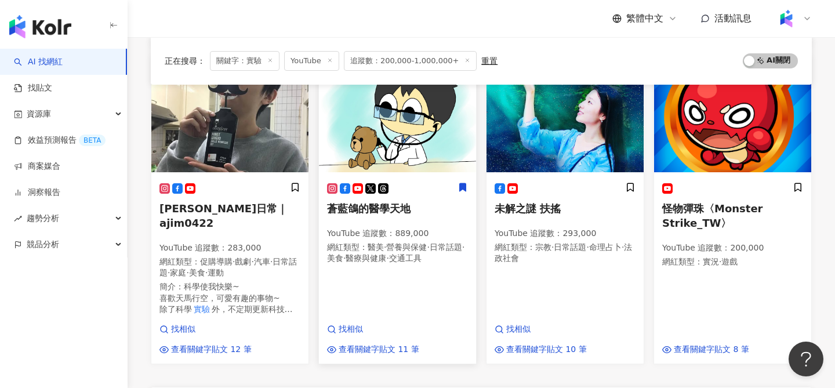
click at [437, 133] on img at bounding box center [397, 114] width 157 height 116
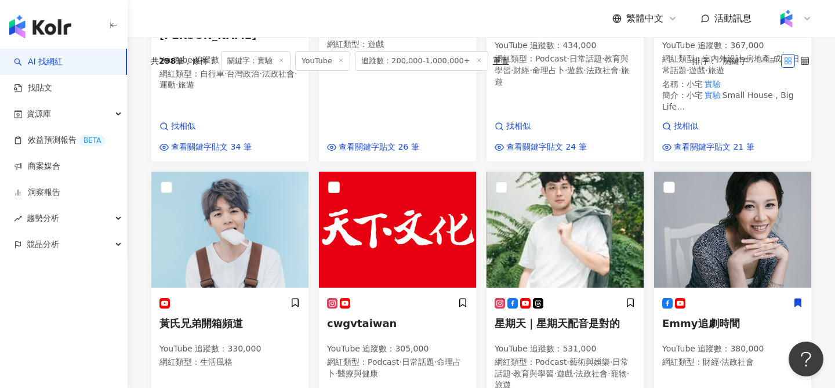
scroll to position [0, 0]
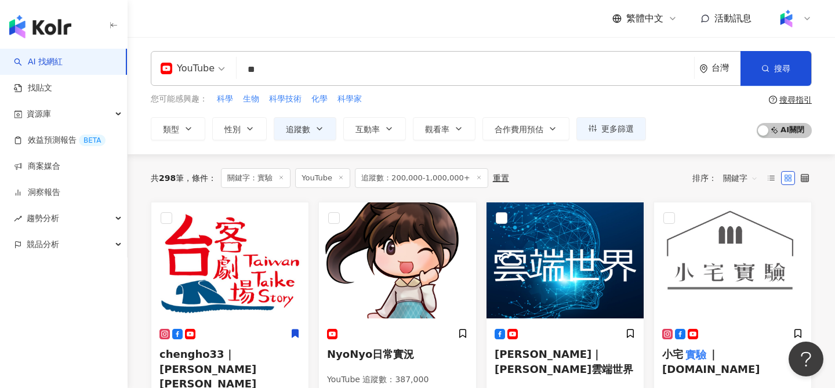
click at [291, 75] on input "**" at bounding box center [465, 70] width 448 height 22
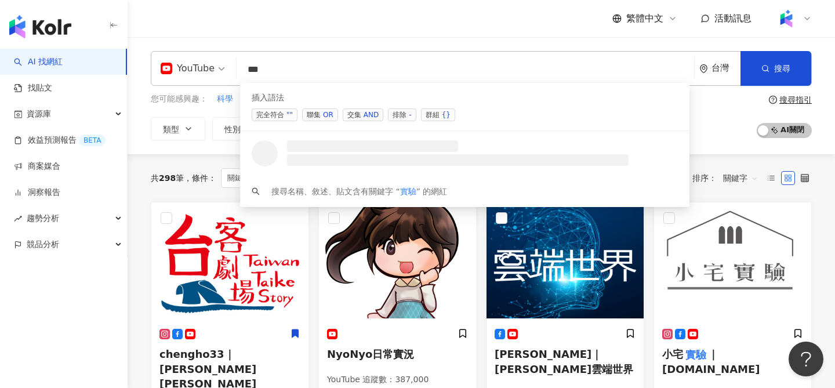
click at [367, 111] on div "AND" at bounding box center [371, 115] width 15 height 12
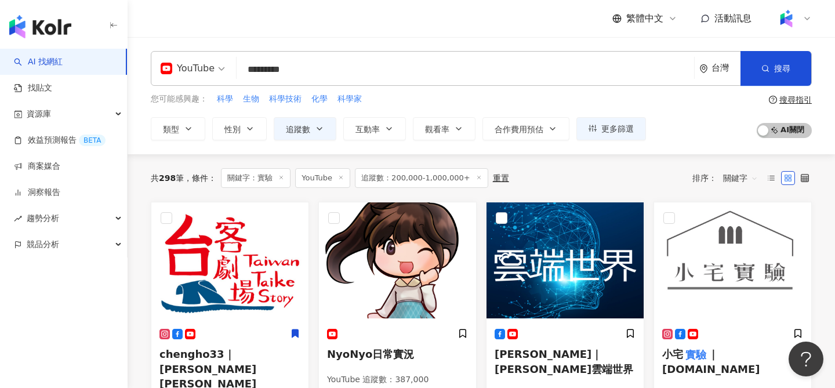
type input "*********"
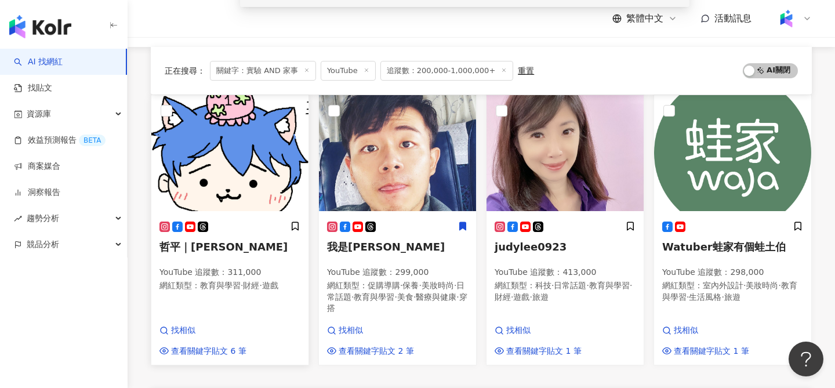
scroll to position [155, 0]
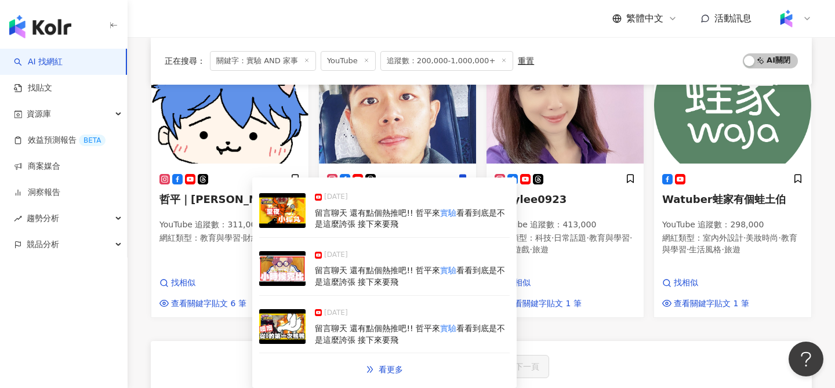
click at [277, 214] on img at bounding box center [282, 210] width 46 height 35
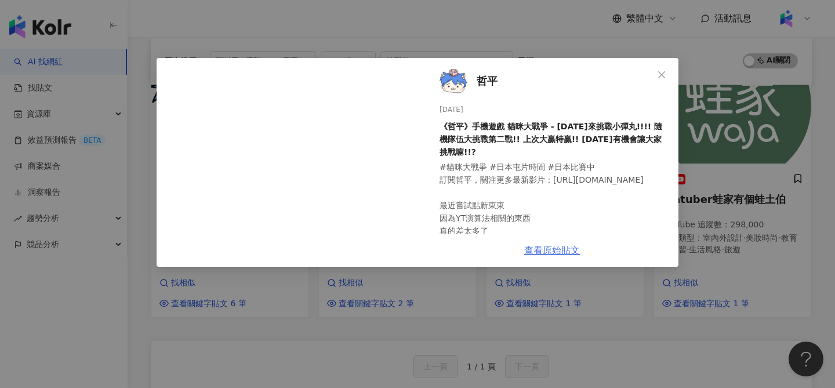
click at [561, 249] on link "查看原始貼文" at bounding box center [552, 250] width 56 height 11
click at [447, 35] on div "哲平 2025/9/20 《哲平》手機遊戲 貓咪大戰爭 - 今天來挑戰小彈丸!!!! 隨機隊伍大挑戰第二戰!! 上次大贏特贏!! 今天有機會讓大家挑戰嘛!!?…" at bounding box center [417, 194] width 835 height 388
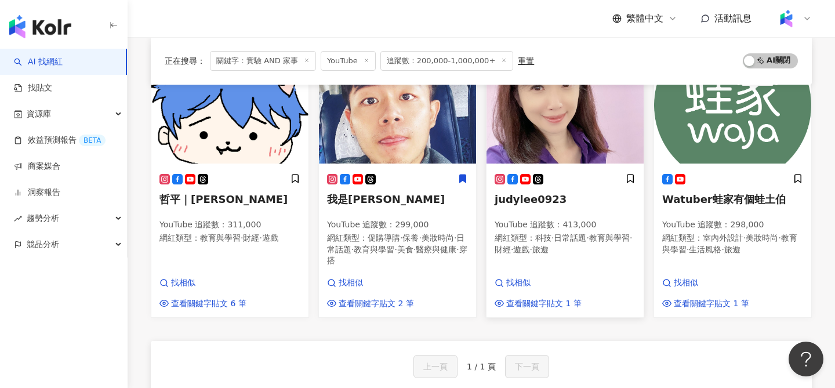
click at [560, 135] on img at bounding box center [565, 106] width 157 height 116
click at [729, 136] on img at bounding box center [732, 106] width 157 height 116
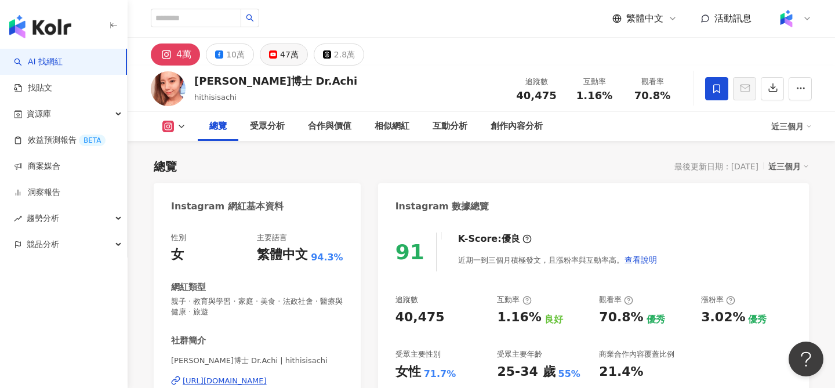
click at [277, 52] on button "47萬" at bounding box center [284, 55] width 48 height 22
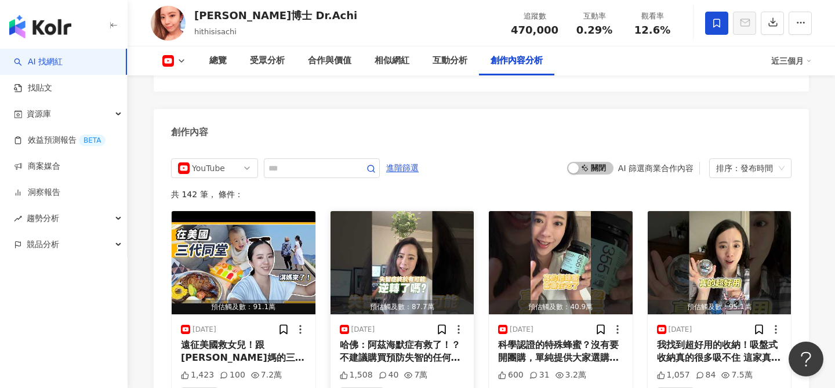
scroll to position [3073, 0]
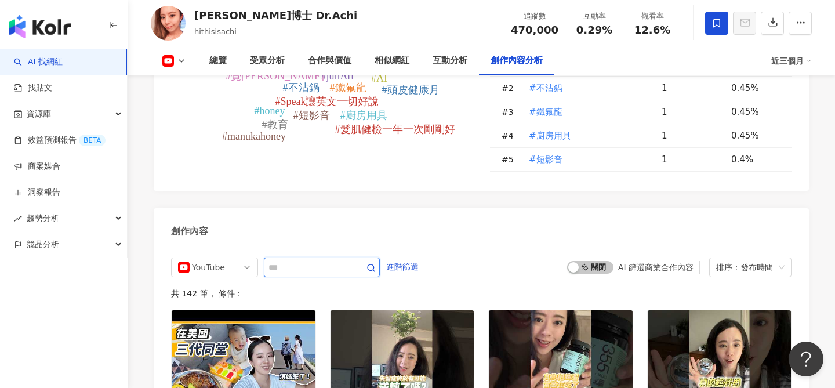
click at [321, 260] on input "text" at bounding box center [309, 267] width 81 height 14
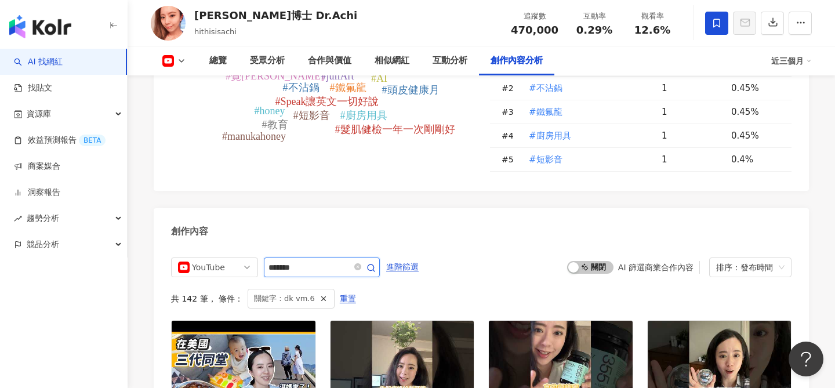
scroll to position [3136, 0]
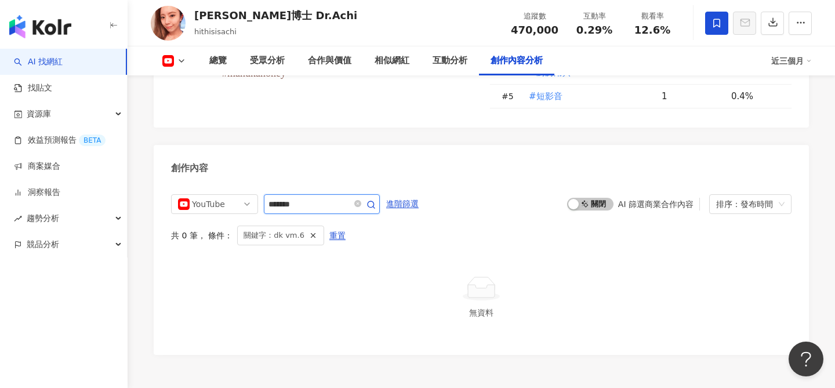
click at [306, 197] on input "*******" at bounding box center [309, 204] width 81 height 14
type input "*******"
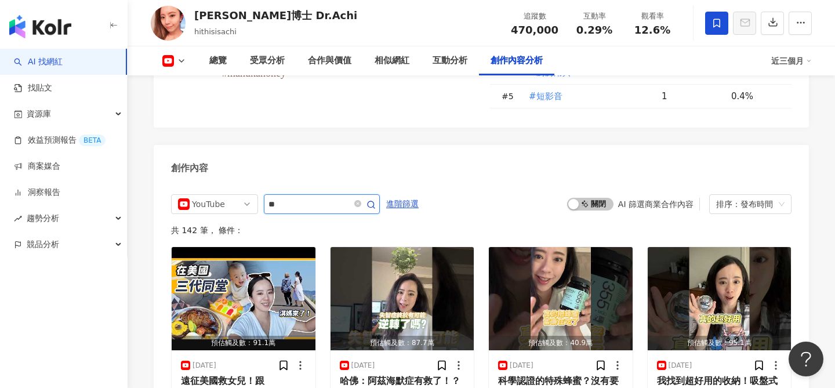
type input "**"
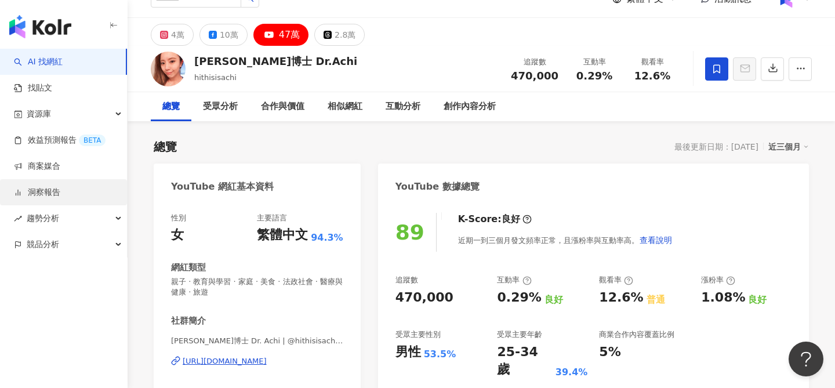
scroll to position [57, 0]
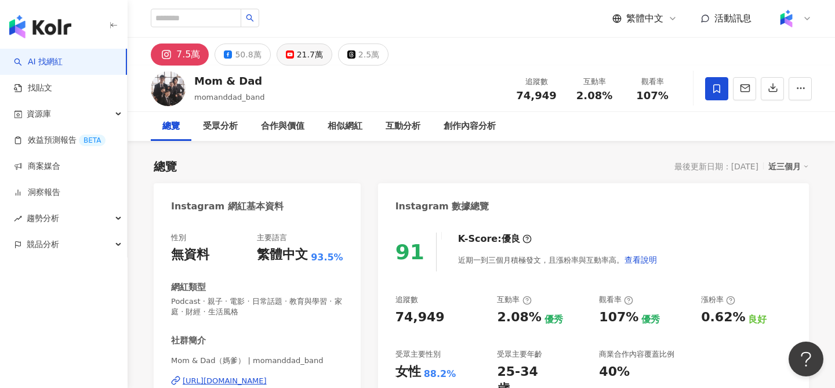
click at [289, 56] on button "21.7萬" at bounding box center [305, 55] width 56 height 22
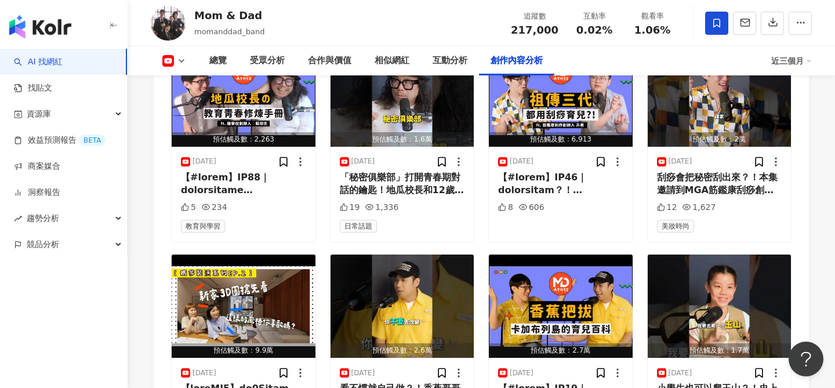
scroll to position [3069, 0]
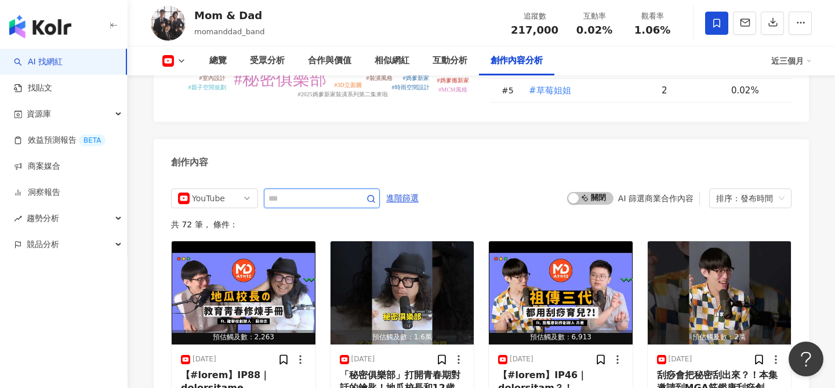
click at [314, 191] on input "text" at bounding box center [309, 198] width 81 height 14
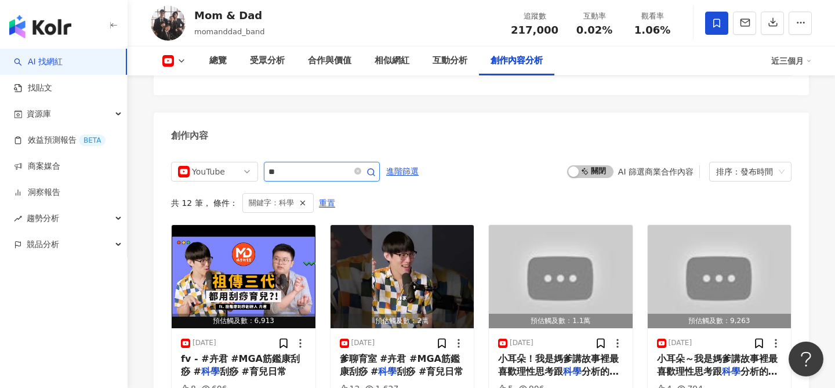
scroll to position [3046, 0]
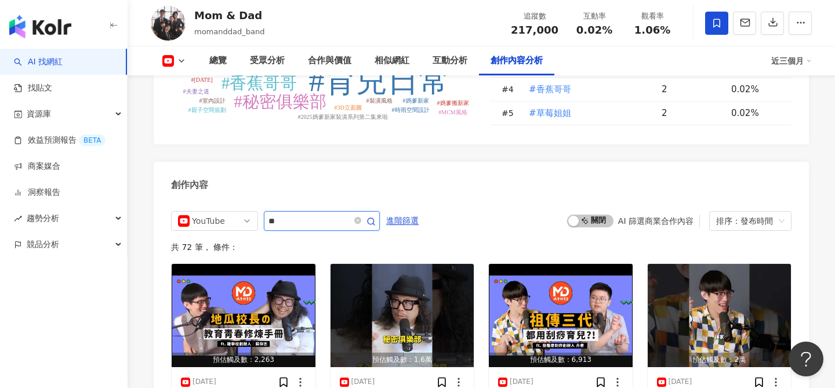
scroll to position [3107, 0]
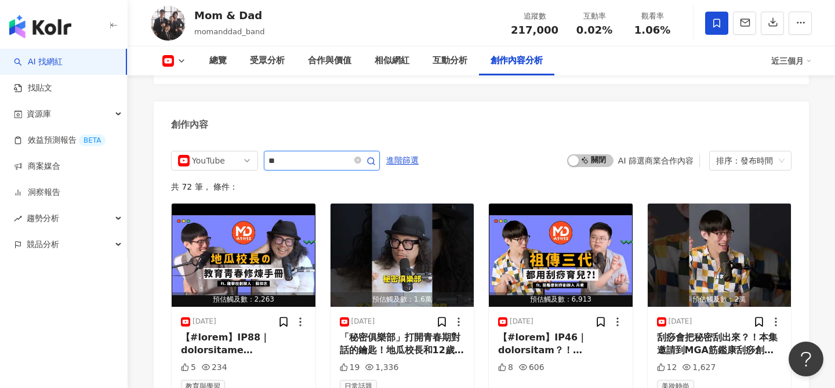
type input "*"
type input "**"
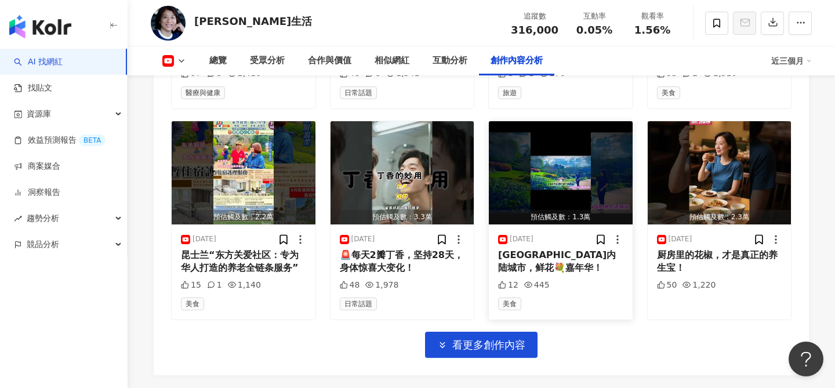
scroll to position [3633, 0]
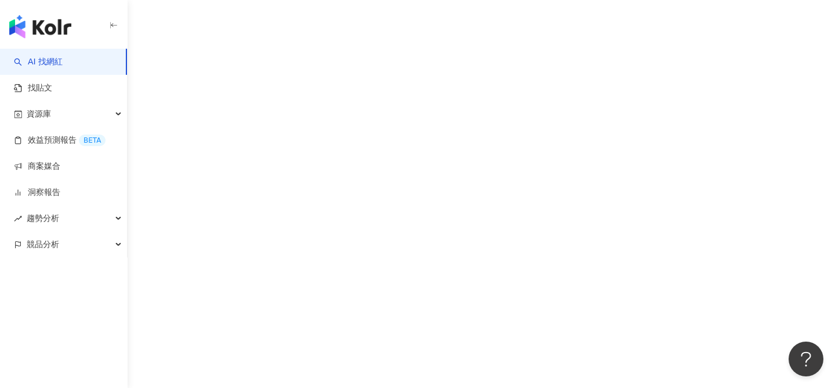
scroll to position [53, 0]
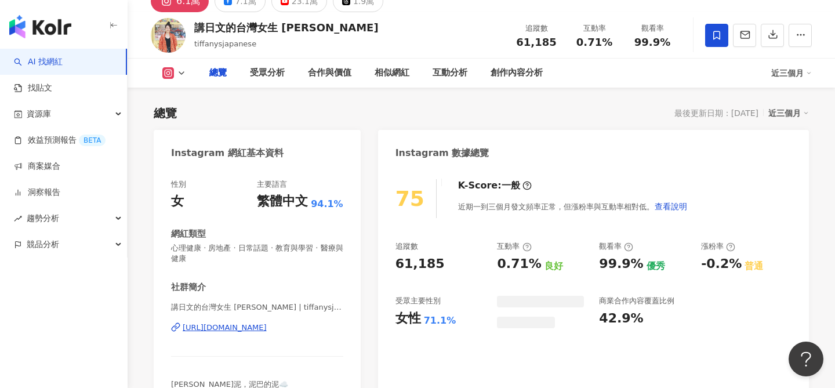
scroll to position [58, 0]
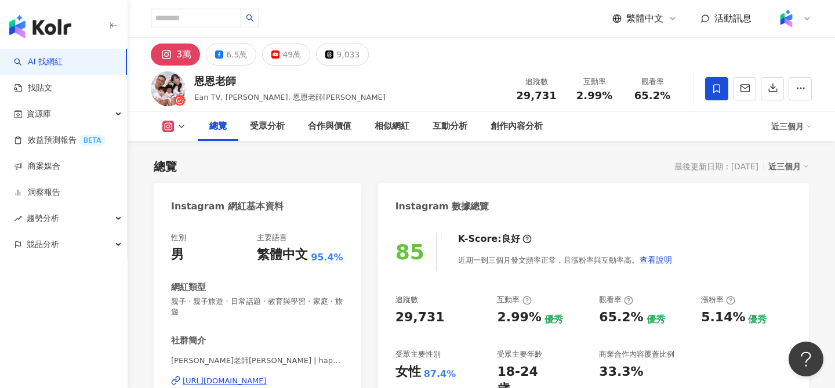
click at [271, 56] on icon at bounding box center [275, 54] width 8 height 8
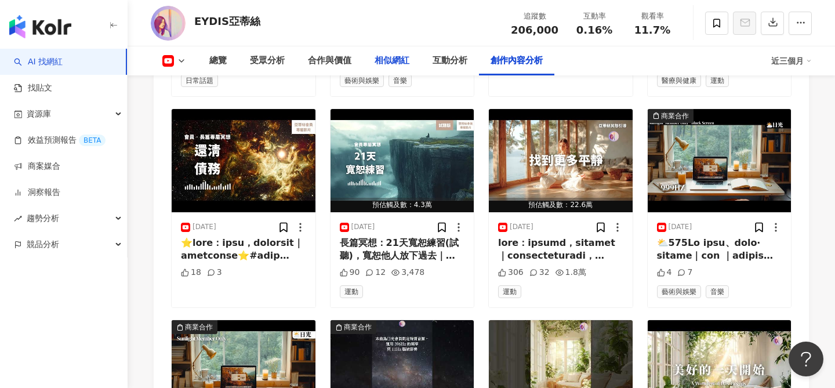
scroll to position [3470, 0]
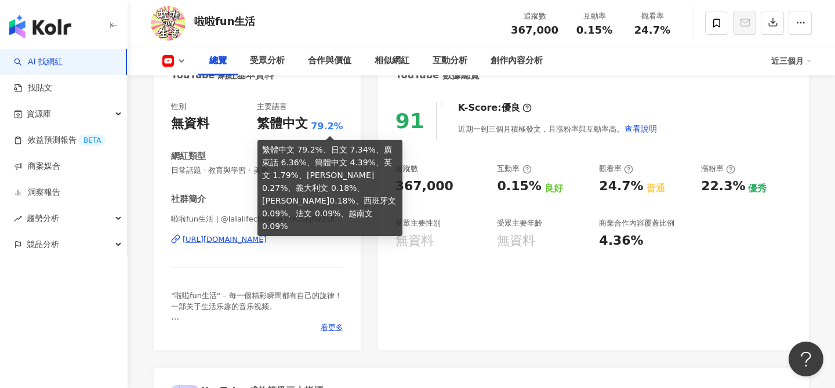
scroll to position [132, 0]
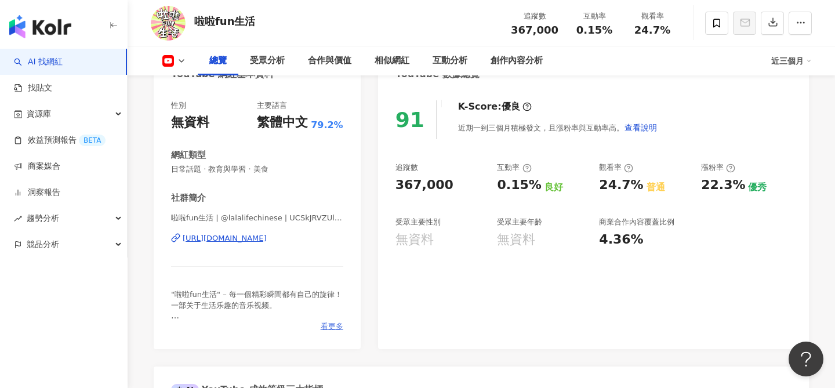
click at [339, 327] on span "看更多" at bounding box center [332, 326] width 23 height 10
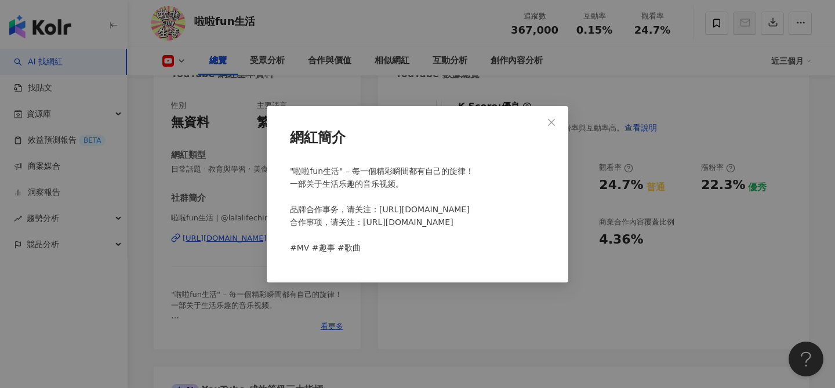
click at [261, 276] on div "網紅簡介 "啦啦fun生活" – 每一個精彩瞬間都有自己的旋律！ 一部关于生活乐趣的音乐视频。 品牌合作事务，请关注：https://www.thesoul-…" at bounding box center [417, 194] width 835 height 388
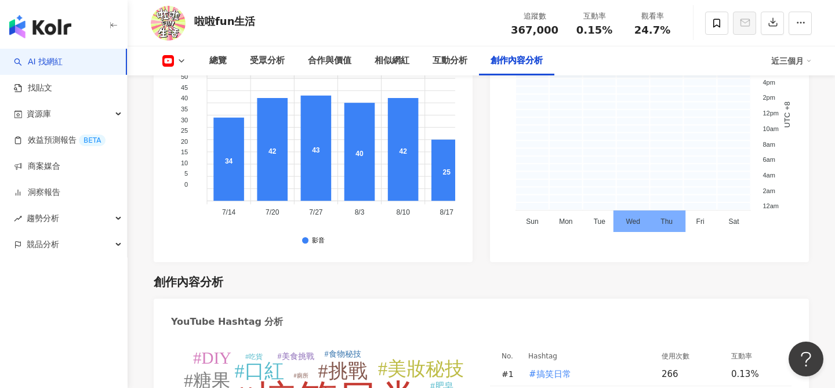
scroll to position [3226, 0]
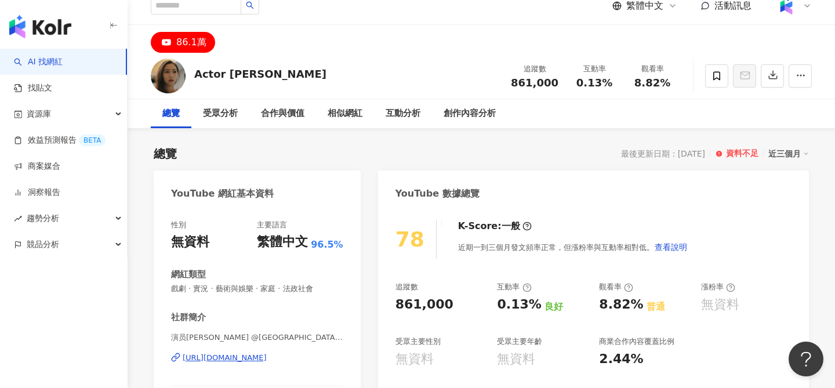
scroll to position [16, 0]
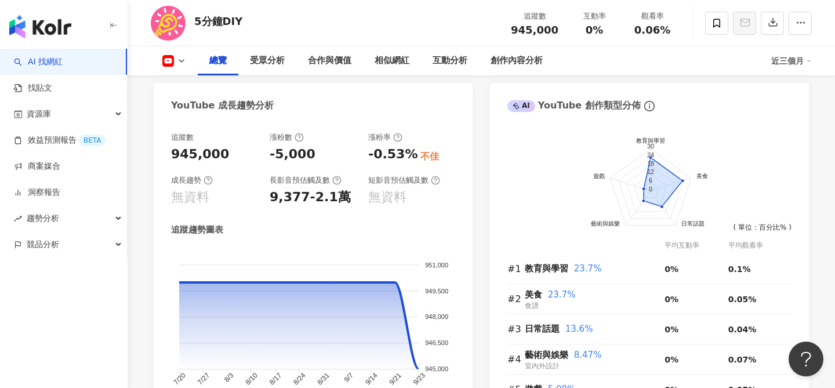
scroll to position [1626, 0]
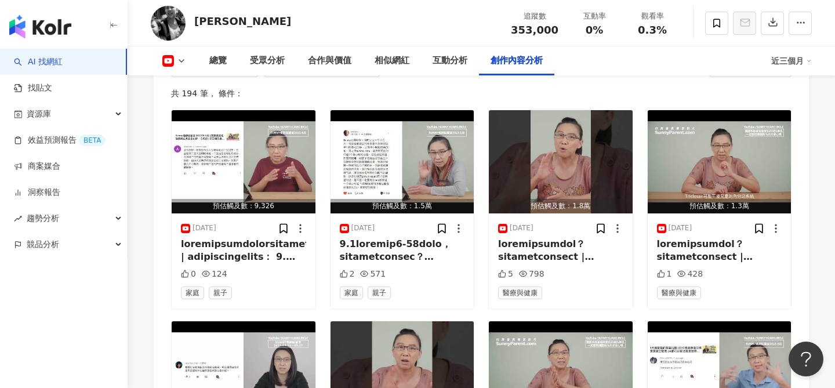
scroll to position [3202, 0]
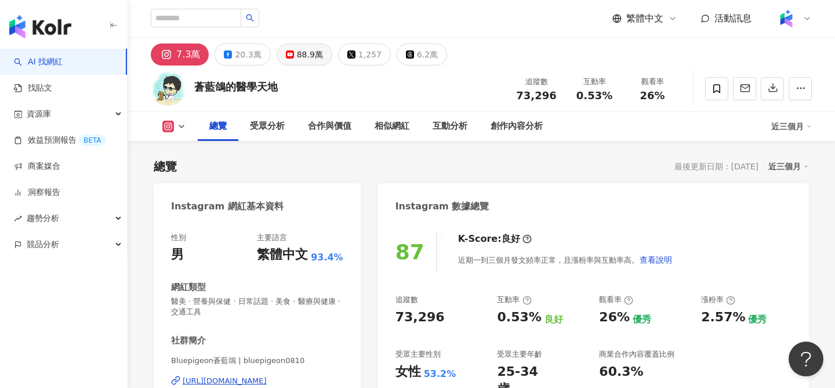
click at [307, 47] on div "88.9萬" at bounding box center [310, 54] width 26 height 16
click at [299, 56] on div "88.9萬" at bounding box center [310, 54] width 26 height 16
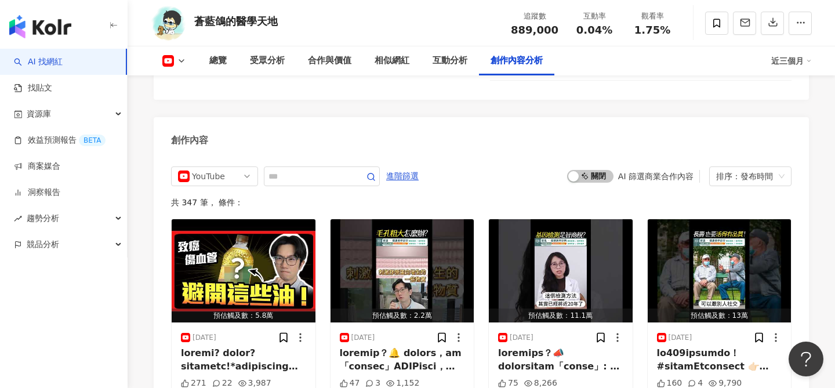
scroll to position [3100, 0]
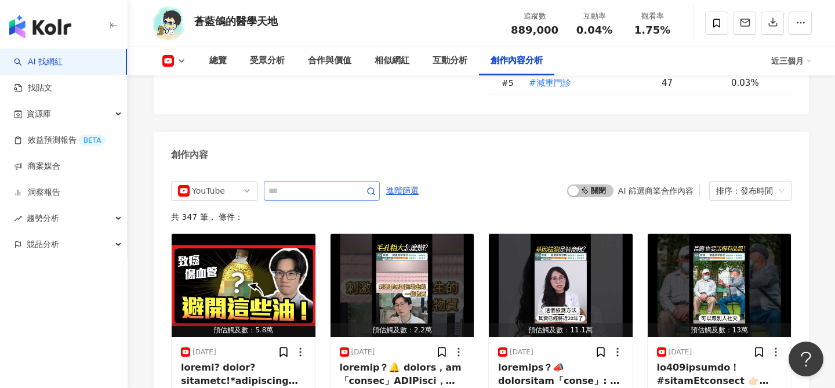
click at [307, 181] on span at bounding box center [322, 191] width 116 height 20
click at [308, 184] on input "text" at bounding box center [309, 191] width 81 height 14
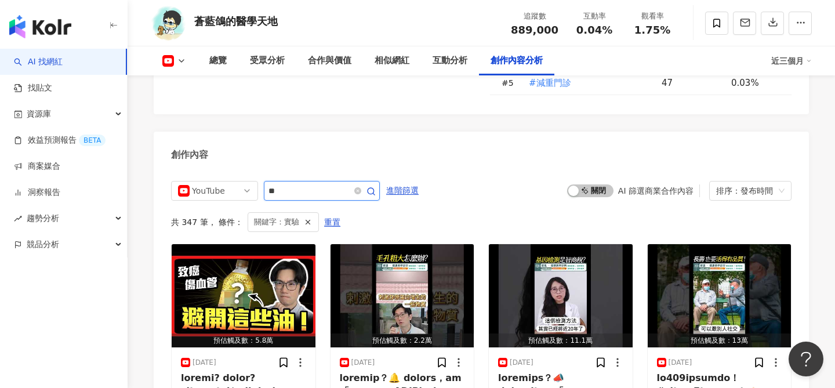
scroll to position [3087, 0]
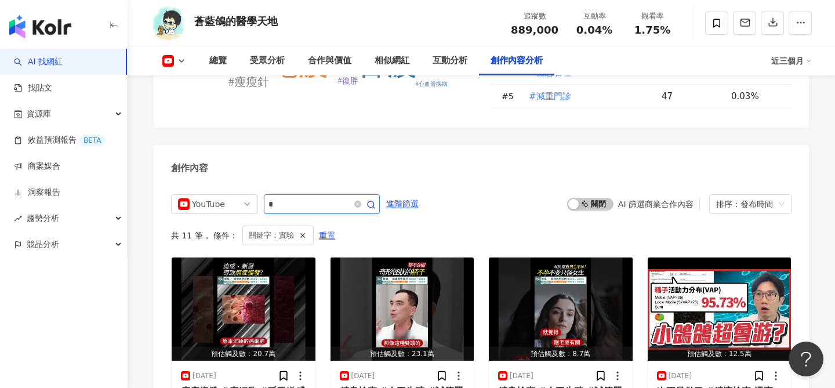
type input "*"
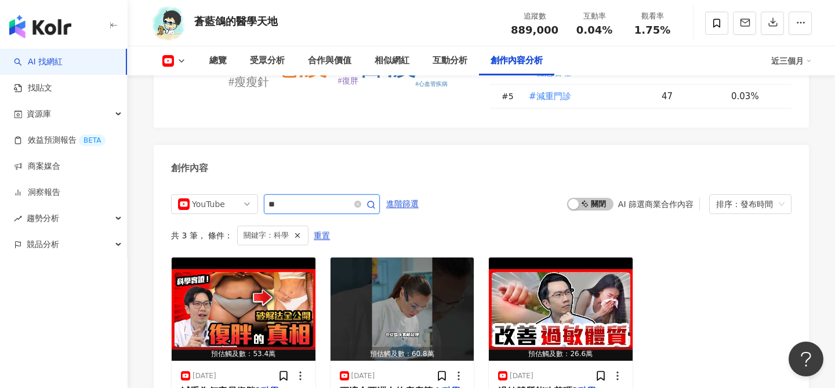
click at [323, 197] on input "**" at bounding box center [309, 204] width 81 height 14
type input "*"
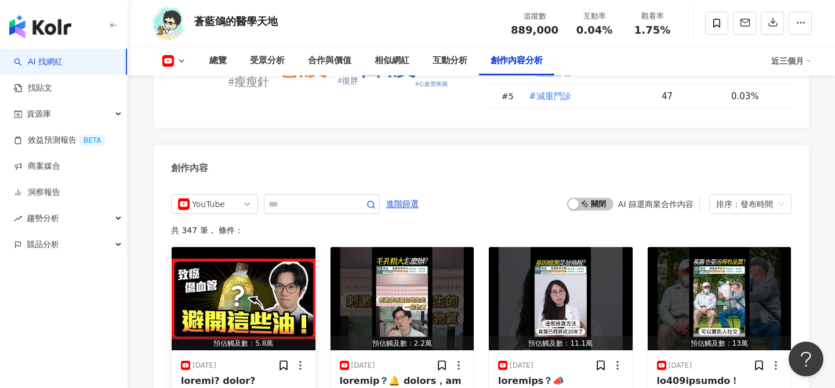
click at [258, 247] on img "button" at bounding box center [244, 298] width 144 height 103
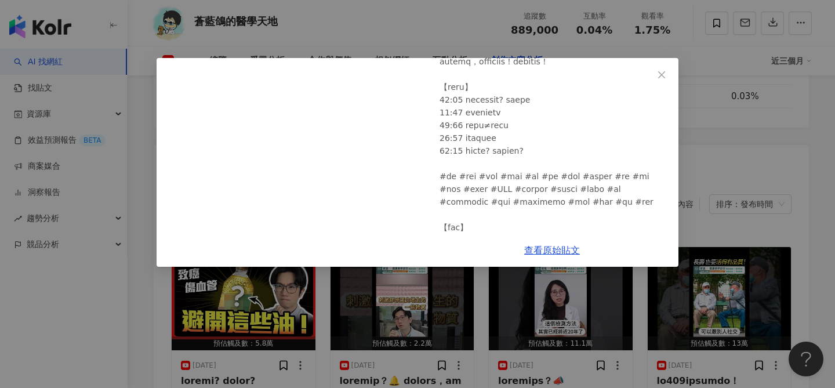
scroll to position [544, 0]
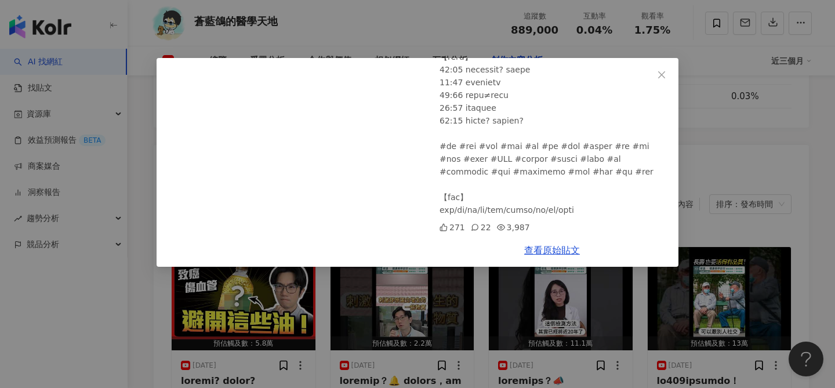
click at [715, 117] on div "蒼藍鴿的醫學天地 2025/10/13 豬油超不健康? 橄欖油最好? 減重醫師解析真相! 271 22 3,987 查看原始貼文" at bounding box center [417, 194] width 835 height 388
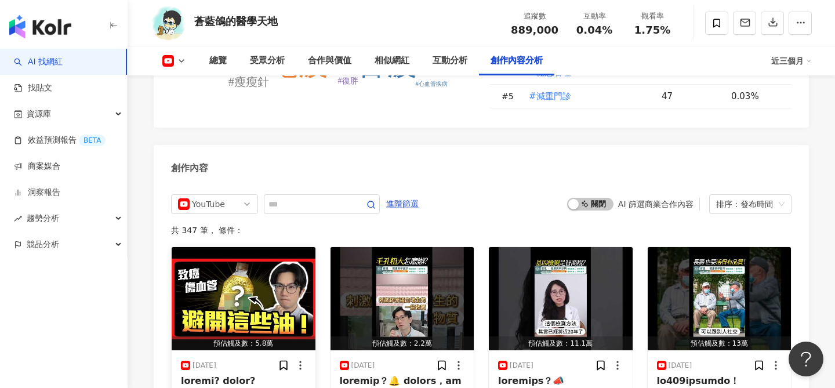
click at [279, 253] on img "button" at bounding box center [244, 298] width 144 height 103
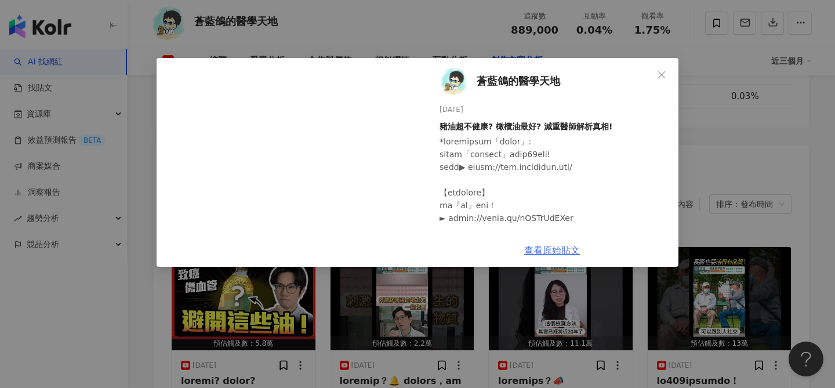
click at [550, 251] on link "查看原始貼文" at bounding box center [552, 250] width 56 height 11
click at [773, 133] on div "蒼藍鴿的醫學天地 2025/10/13 豬油超不健康? 橄欖油最好? 減重醫師解析真相! 271 22 3,987 查看原始貼文" at bounding box center [417, 194] width 835 height 388
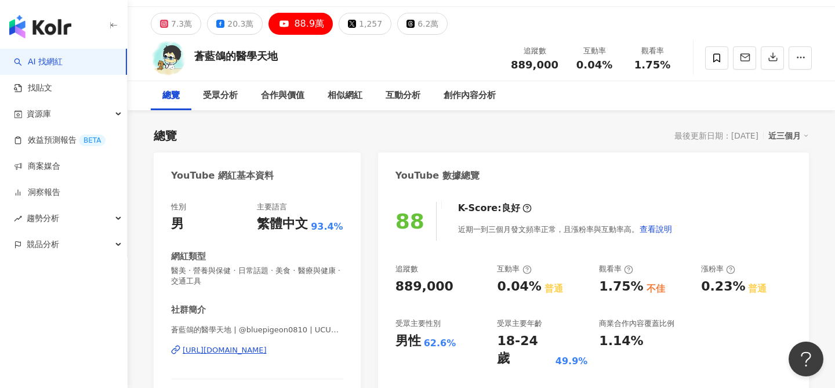
scroll to position [48, 0]
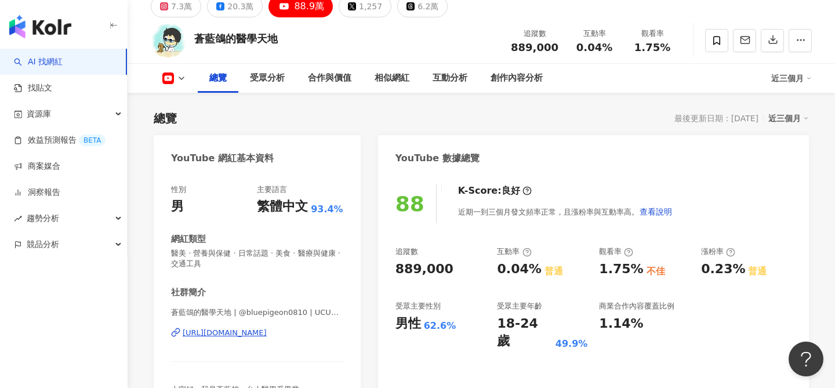
click at [234, 336] on div "https://www.youtube.com/channel/UCUn77_F5A65HViL9OEvIpLw" at bounding box center [225, 333] width 84 height 10
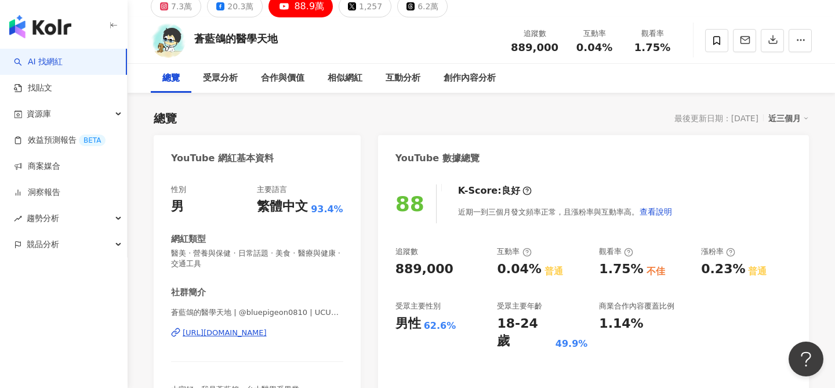
scroll to position [0, 0]
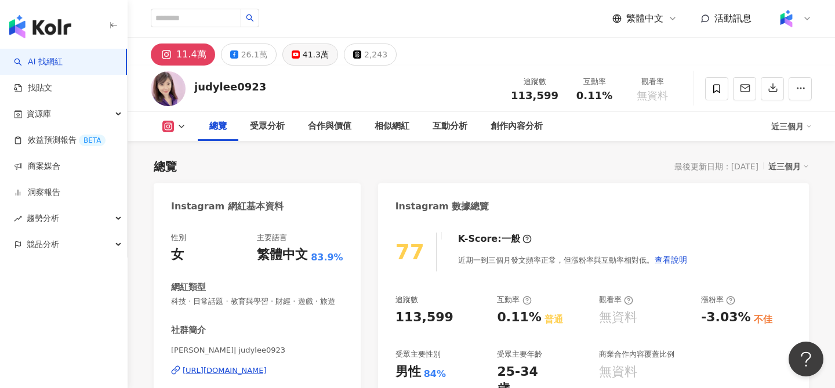
click at [313, 56] on div "41.3萬" at bounding box center [316, 54] width 26 height 16
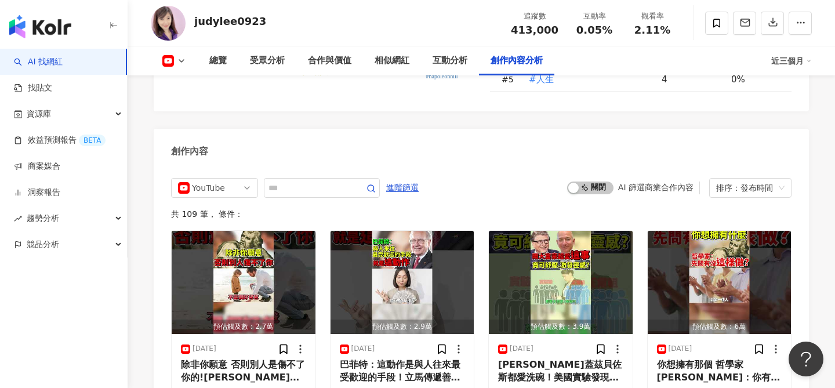
scroll to position [2994, 0]
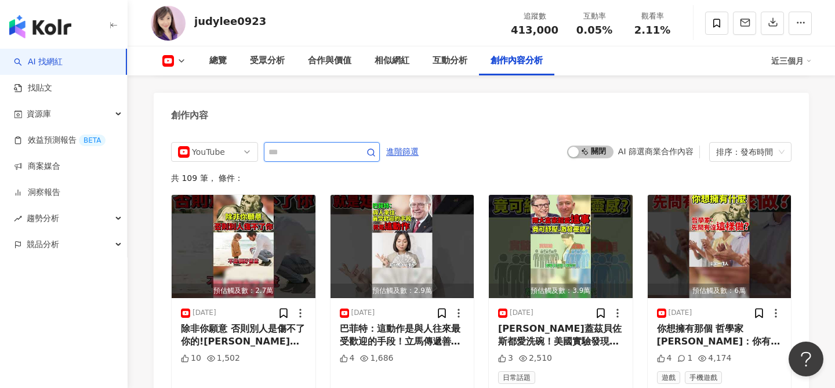
click at [307, 145] on input "text" at bounding box center [309, 152] width 81 height 14
type input "**"
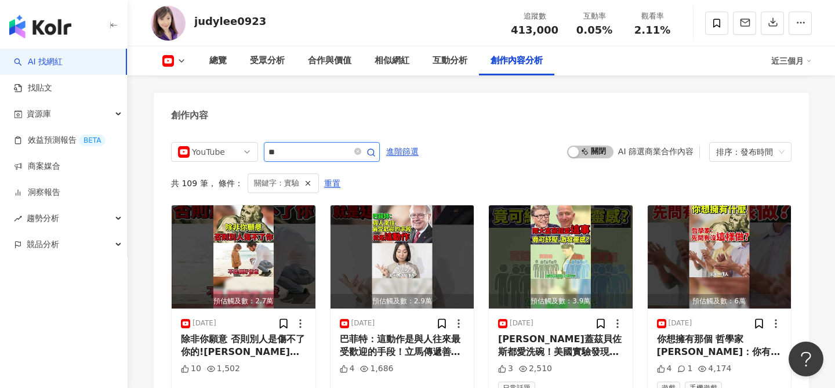
scroll to position [2998, 0]
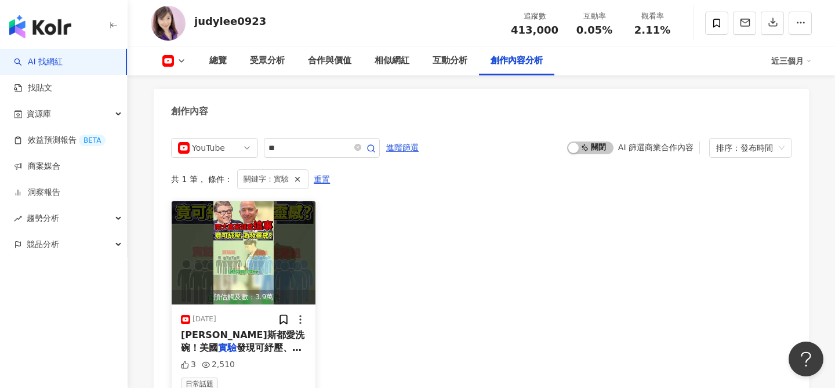
click at [258, 202] on img "button" at bounding box center [244, 252] width 144 height 103
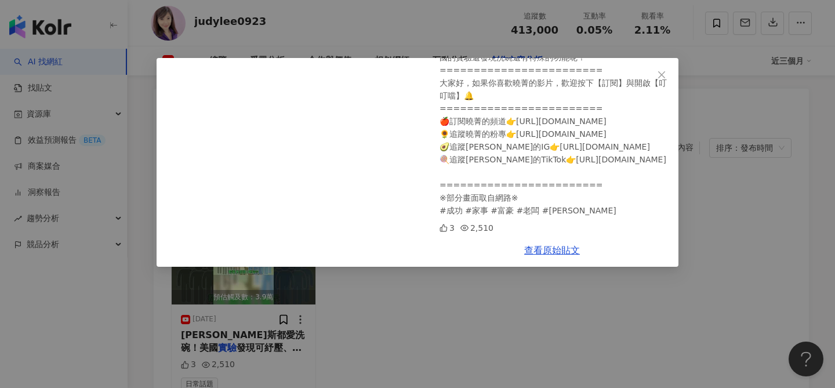
scroll to position [136, 0]
click at [782, 233] on div "李曉菁 2025/8/29 比爾蓋茲貝佐斯都愛洗碗！美國實驗發現可紓壓、激增靈感！李曉菁主播JudyVlog#shorts 你家都是媽媽在負責洗碗嗎？還是你自…" at bounding box center [417, 194] width 835 height 388
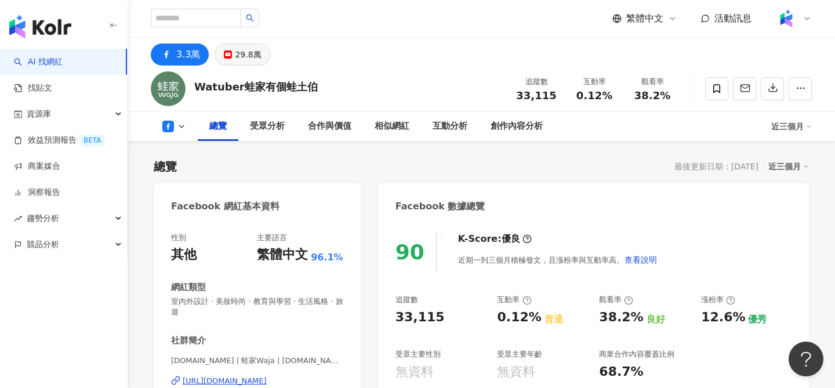
click at [250, 49] on div "29.8萬" at bounding box center [248, 54] width 26 height 16
click at [240, 58] on div "29.8萬" at bounding box center [248, 54] width 26 height 16
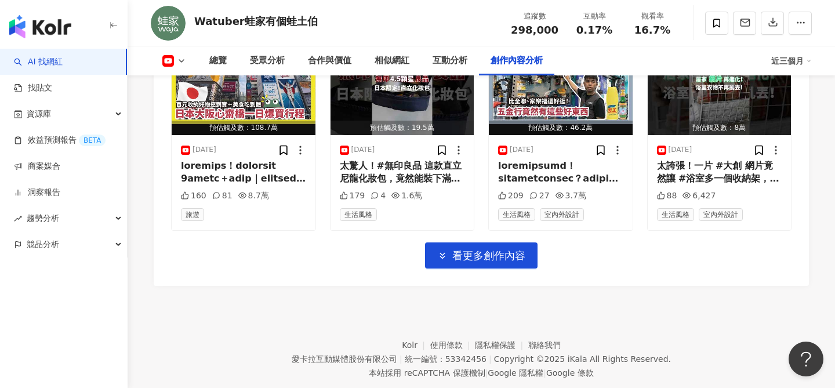
scroll to position [3755, 0]
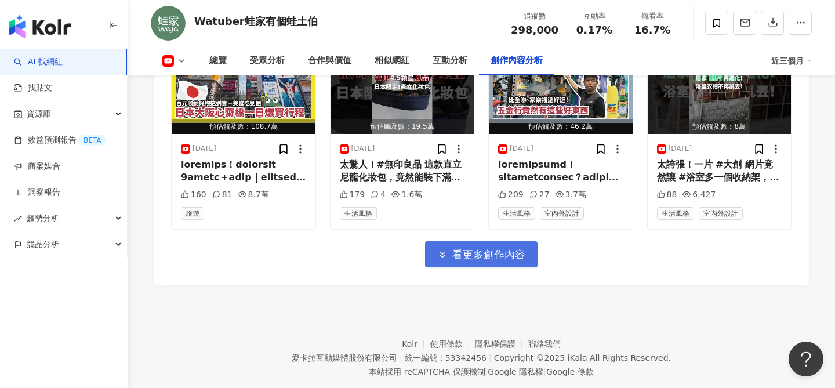
click at [496, 241] on button "看更多創作內容" at bounding box center [481, 254] width 113 height 26
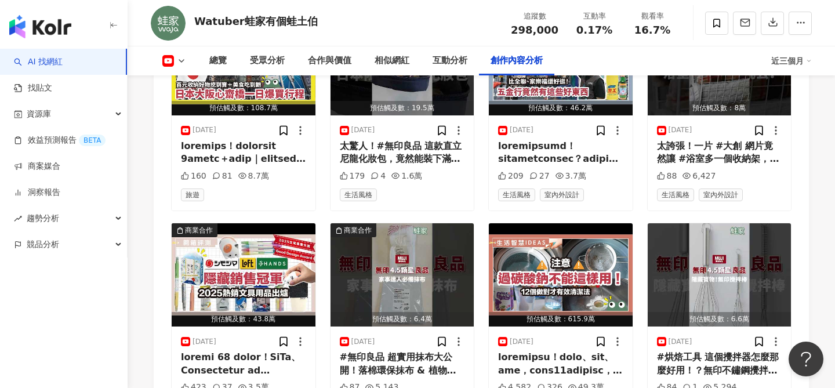
scroll to position [3781, 0]
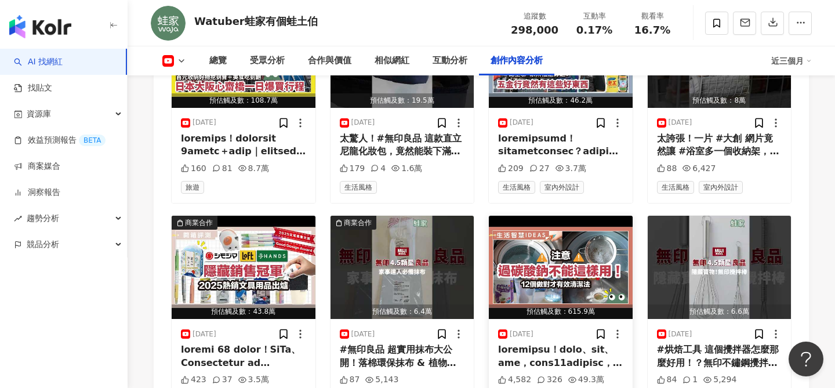
click at [559, 224] on img "button" at bounding box center [561, 267] width 144 height 103
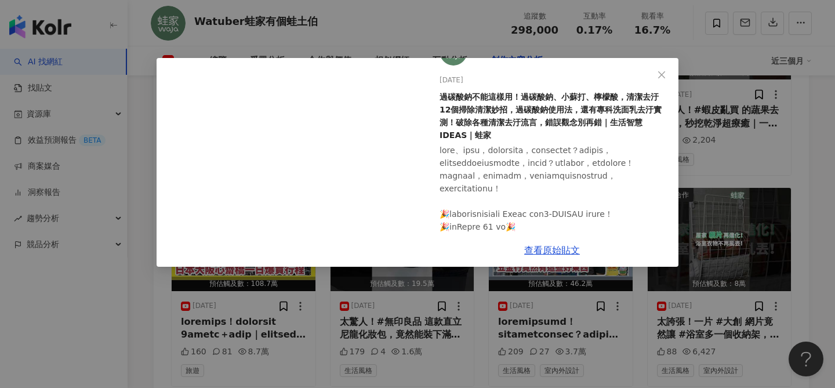
scroll to position [3548, 0]
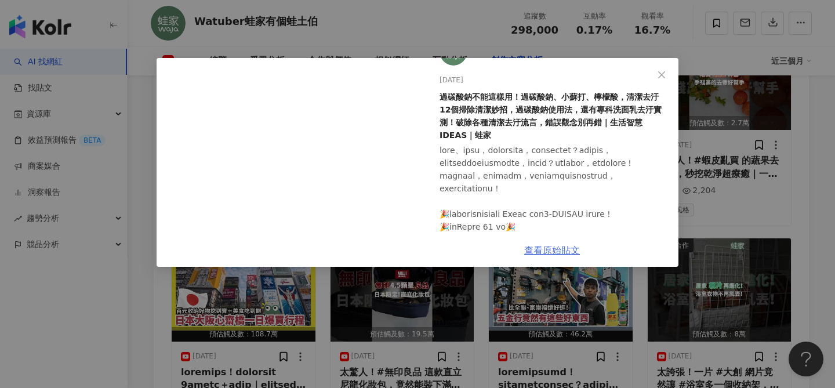
click at [561, 252] on link "查看原始貼文" at bounding box center [552, 250] width 56 height 11
click at [145, 126] on div "Watuber蛙家有個蛙土伯 2025/8/20 過碳酸鈉不能這樣用！過碳酸鈉、小蘇打、檸檬酸，清潔去汙12個掃除清潔妙招，過碳酸鈉使用法，還有專科洗面乳去汙…" at bounding box center [417, 194] width 835 height 388
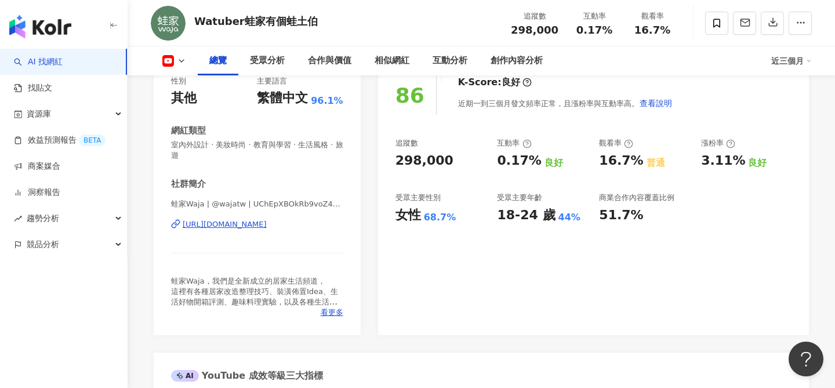
scroll to position [170, 0]
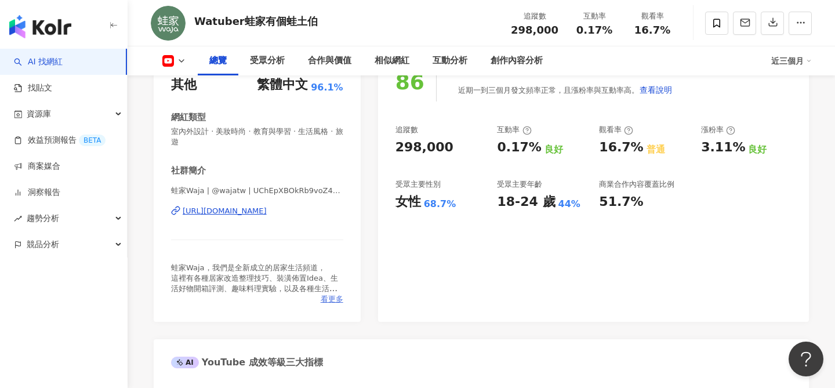
click at [331, 299] on span "看更多" at bounding box center [332, 299] width 23 height 10
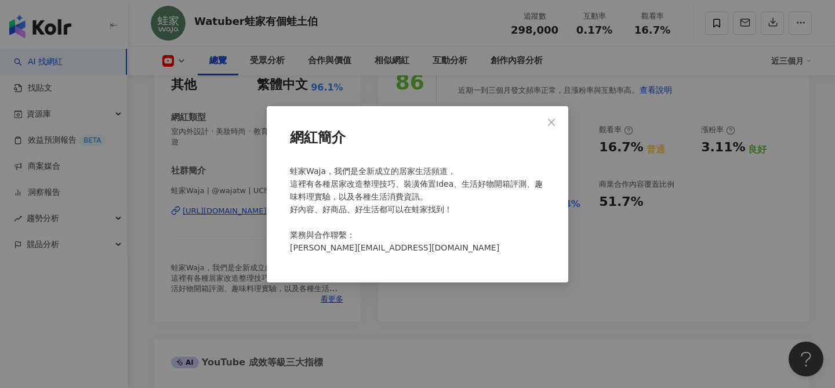
click at [607, 263] on div "網紅簡介 蛙家Waja，我們是全新成立的居家生活頻道， 這裡有各種居家改造整理技巧、裝潢佈置Idea、生活好物開箱評測、趣味料理實驗，以及各種生活消費資訊。 …" at bounding box center [417, 194] width 835 height 388
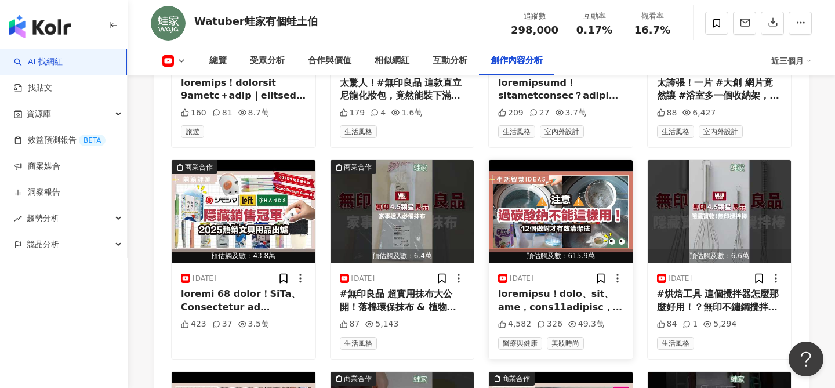
scroll to position [3828, 0]
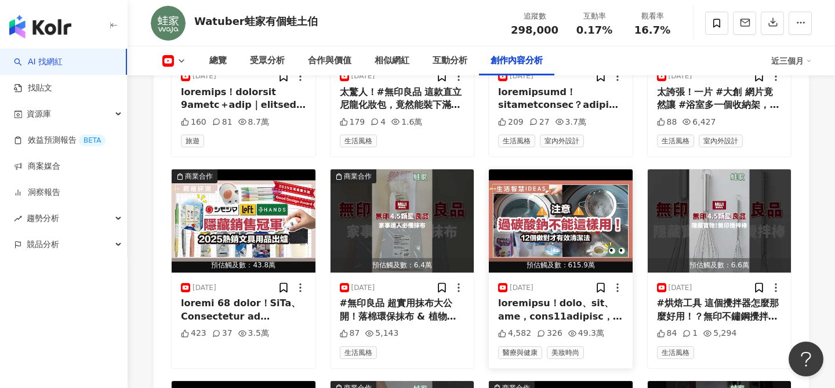
click at [555, 196] on img "button" at bounding box center [561, 220] width 144 height 103
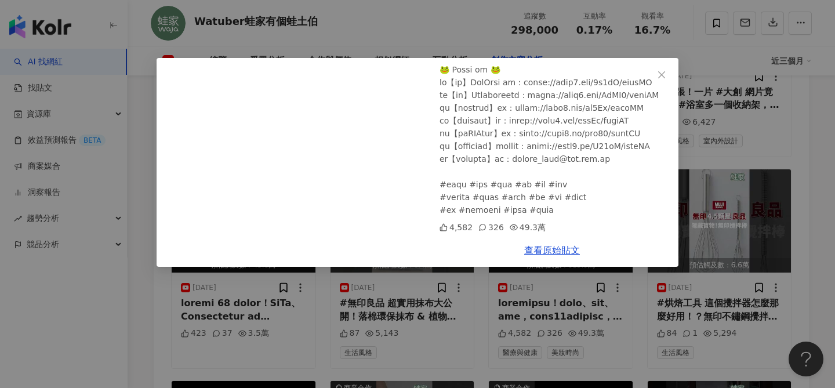
scroll to position [876, 0]
click at [649, 316] on div "Watuber蛙家有個蛙土伯 2025/8/20 過碳酸鈉不能這樣用！過碳酸鈉、小蘇打、檸檬酸，清潔去汙12個掃除清潔妙招，過碳酸鈉使用法，還有專科洗面乳去汙…" at bounding box center [417, 194] width 835 height 388
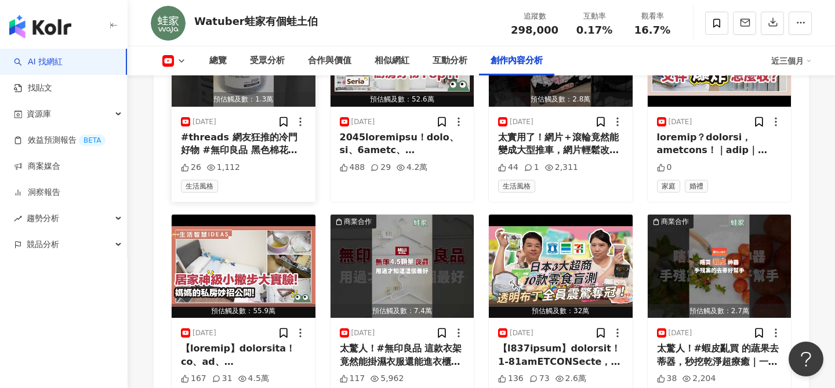
scroll to position [3183, 0]
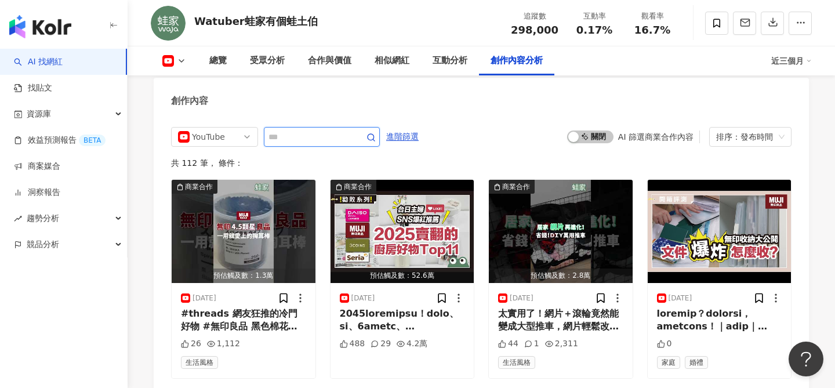
click at [288, 130] on input "text" at bounding box center [309, 137] width 81 height 14
type input "**"
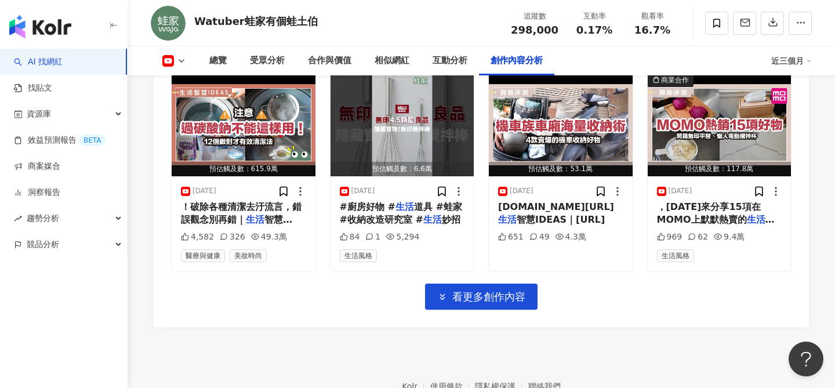
scroll to position [3766, 0]
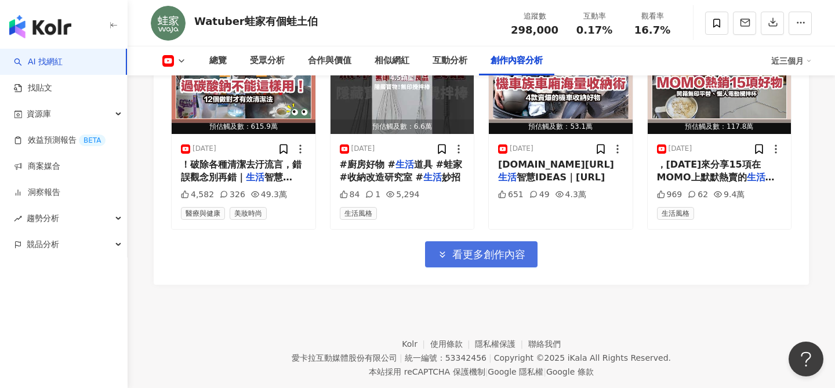
click at [483, 241] on button "看更多創作內容" at bounding box center [481, 254] width 113 height 26
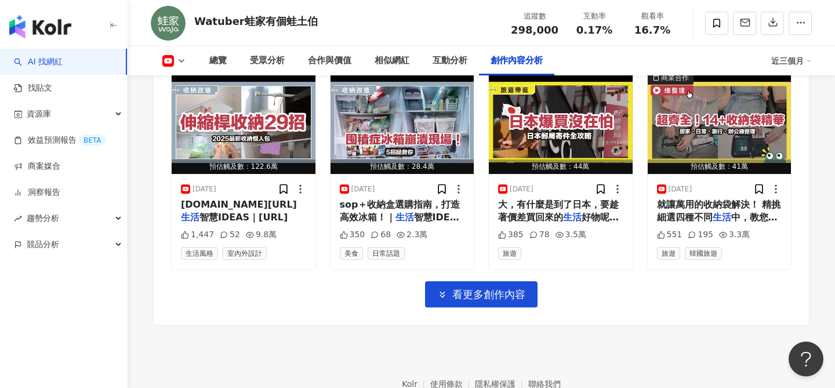
scroll to position [4368, 0]
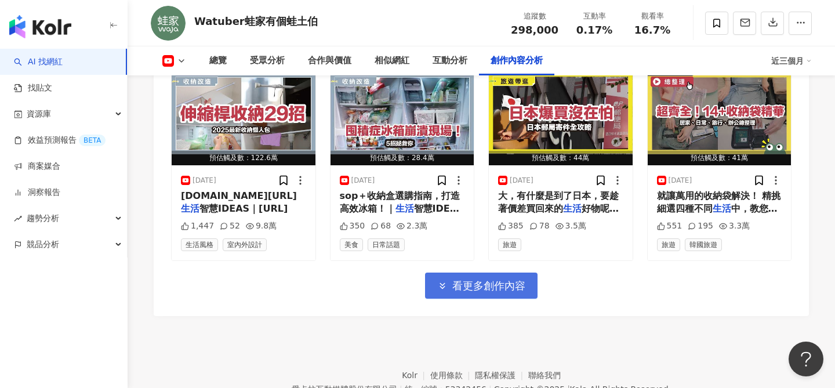
click at [479, 273] on button "看更多創作內容" at bounding box center [481, 286] width 113 height 26
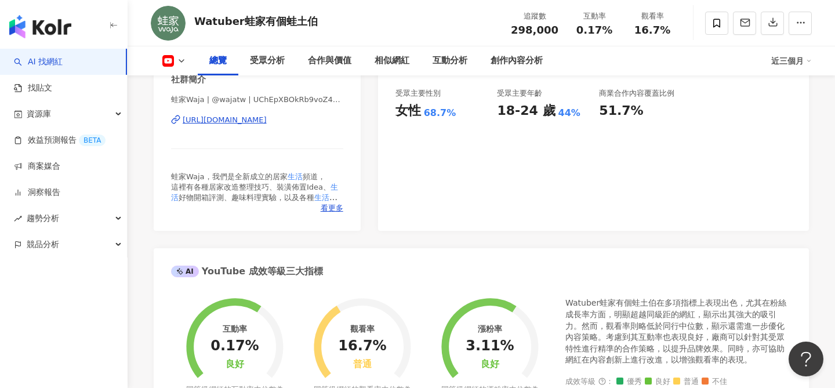
scroll to position [247, 0]
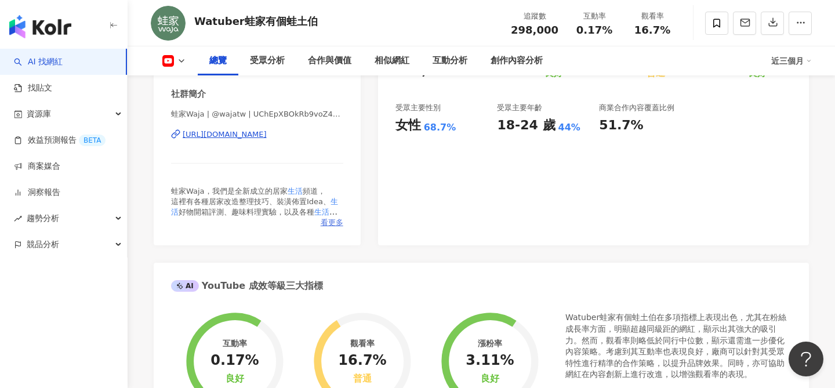
click at [338, 222] on span "看更多" at bounding box center [332, 223] width 23 height 10
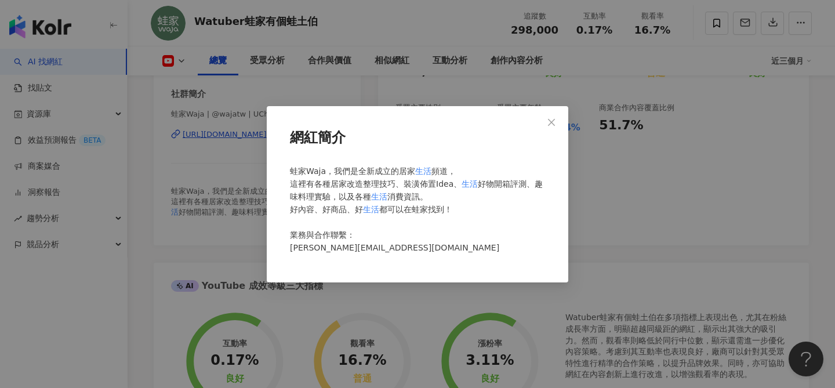
click at [400, 205] on span "都可以在蛙家找到！ 業務與合作聯繫： wesley_yang@hmg.com.tw" at bounding box center [394, 229] width 209 height 48
click at [697, 211] on div "網紅簡介 蛙家Waja，我們是全新成立的居家 生活 頻道， 這裡有各種居家改造整理技巧、裝潢佈置Idea、 生活 好物開箱評測、趣味料理實驗，以及各種 生活 …" at bounding box center [417, 194] width 835 height 388
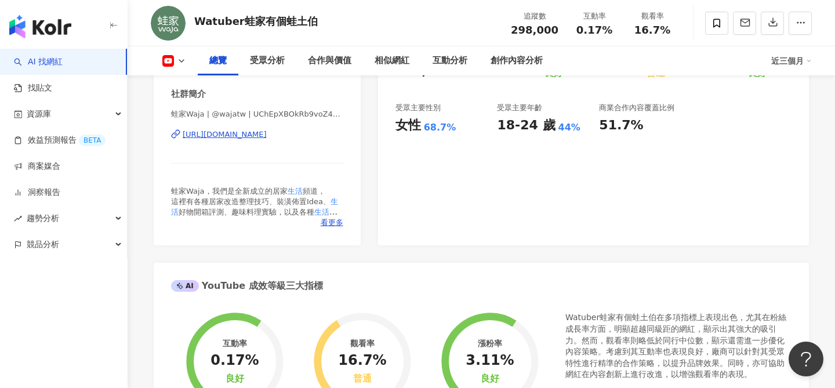
click at [174, 70] on div "總覽 受眾分析 合作與價值 相似網紅 互動分析 創作內容分析 近三個月" at bounding box center [481, 60] width 661 height 29
click at [174, 74] on div "總覽 受眾分析 合作與價值 相似網紅 互動分析 創作內容分析 近三個月" at bounding box center [481, 60] width 661 height 29
click at [173, 65] on icon at bounding box center [168, 61] width 12 height 12
click at [187, 79] on button "Facebook" at bounding box center [193, 82] width 70 height 16
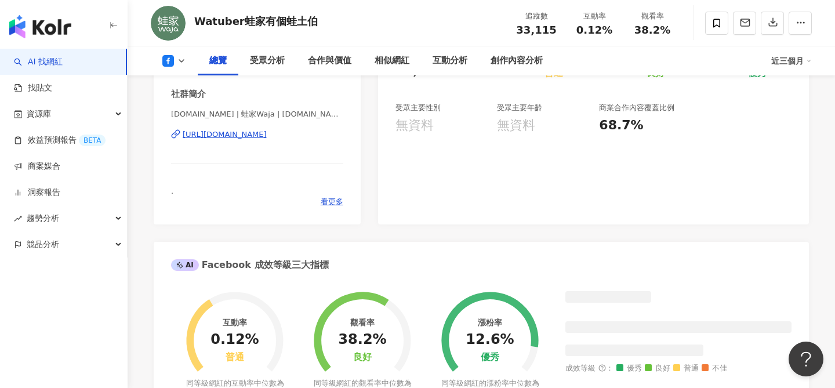
click at [298, 226] on div "Facebook 網紅基本資料 性別 其他 主要語言 繁體中文 96.1% 網紅類型 室內外設計 · 美妝時尚 · 教育與學習 · 生活風格 · 旅遊 社群簡…" at bounding box center [481, 366] width 655 height 859
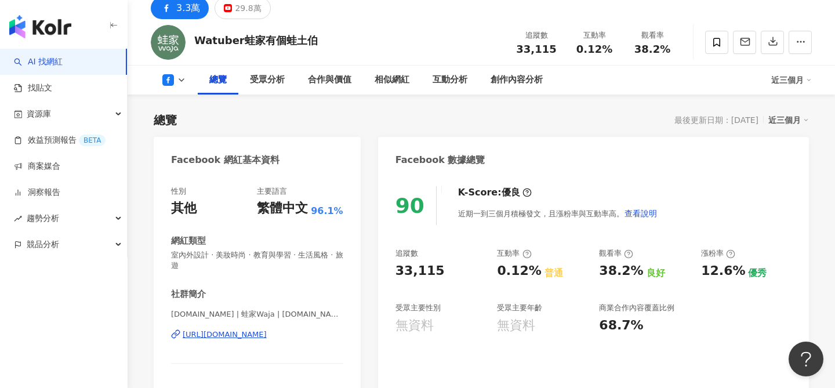
scroll to position [48, 0]
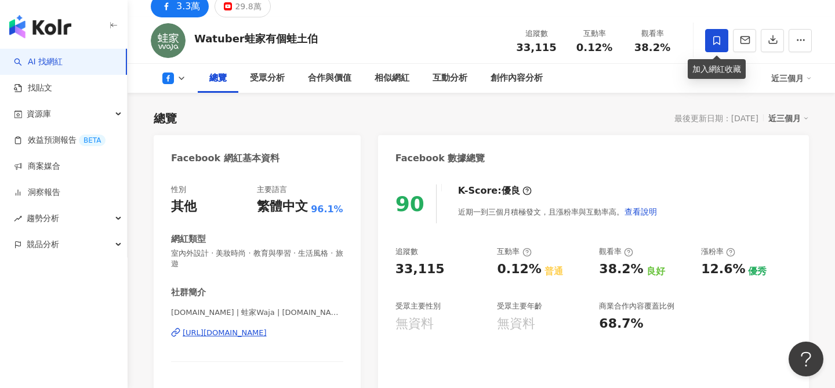
click at [722, 45] on span at bounding box center [716, 40] width 23 height 23
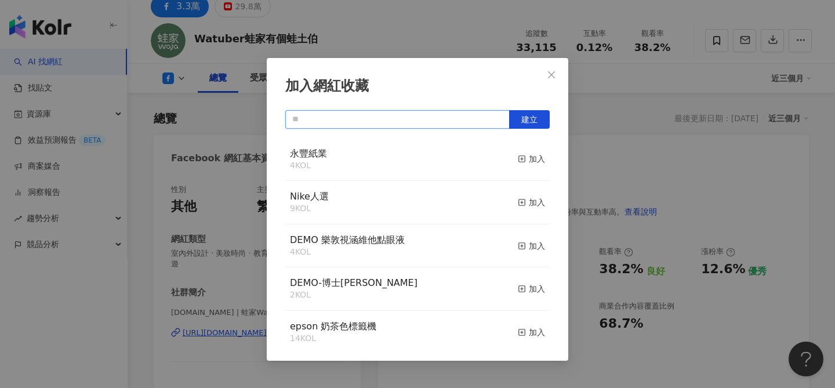
click at [464, 118] on input "text" at bounding box center [397, 119] width 224 height 19
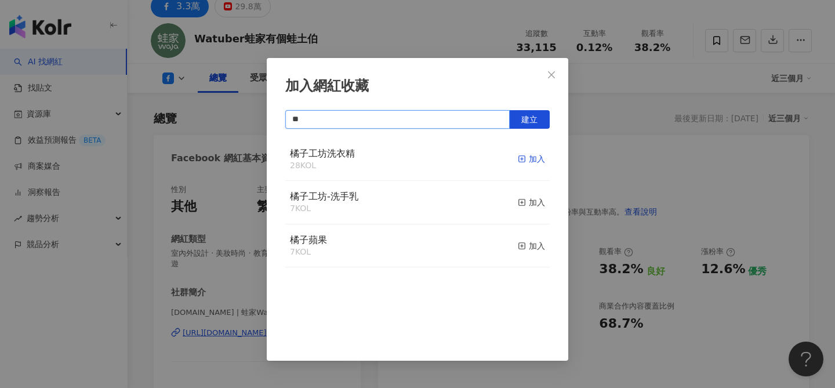
type input "**"
click at [537, 160] on div "加入" at bounding box center [531, 159] width 27 height 13
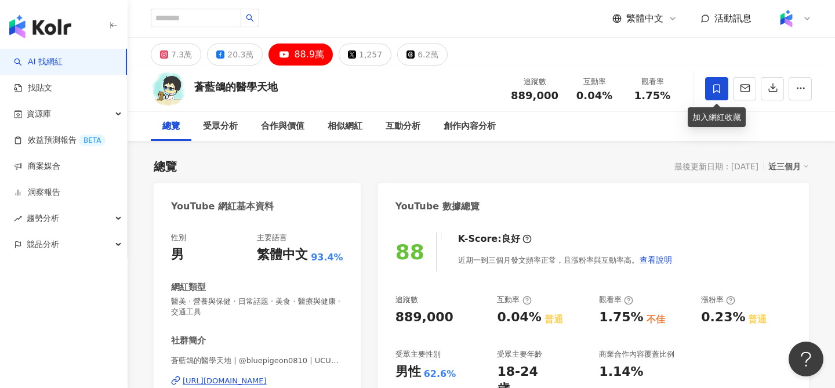
click at [714, 89] on icon at bounding box center [717, 89] width 10 height 10
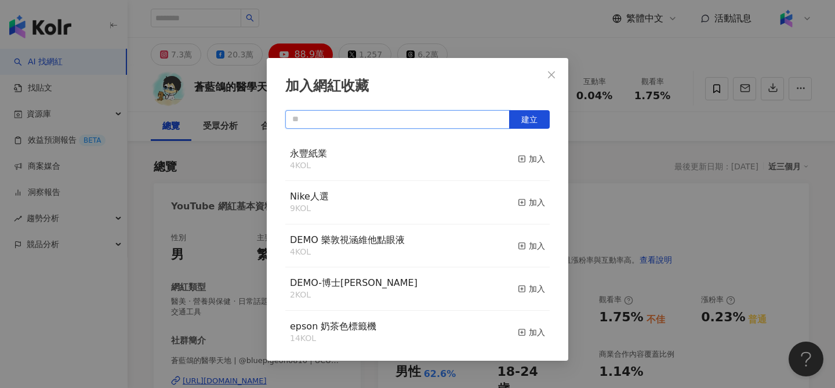
click at [396, 114] on input "text" at bounding box center [397, 119] width 224 height 19
type input "*"
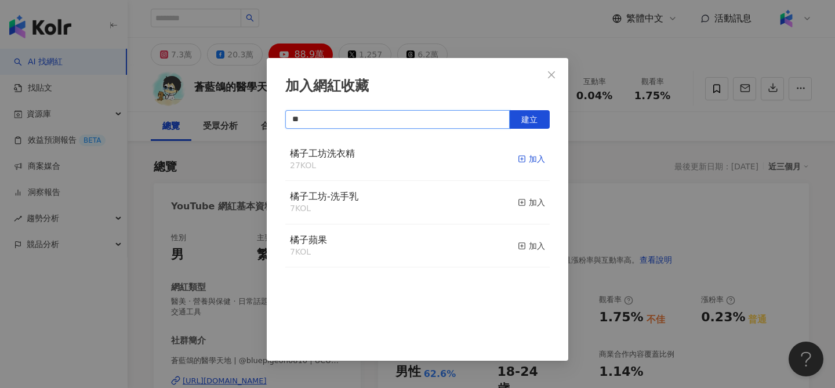
type input "**"
click at [530, 160] on div "加入" at bounding box center [531, 159] width 27 height 13
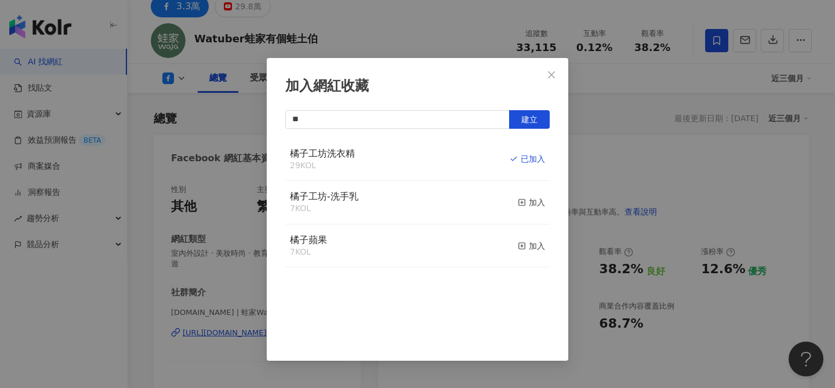
scroll to position [48, 0]
